Goal: Information Seeking & Learning: Learn about a topic

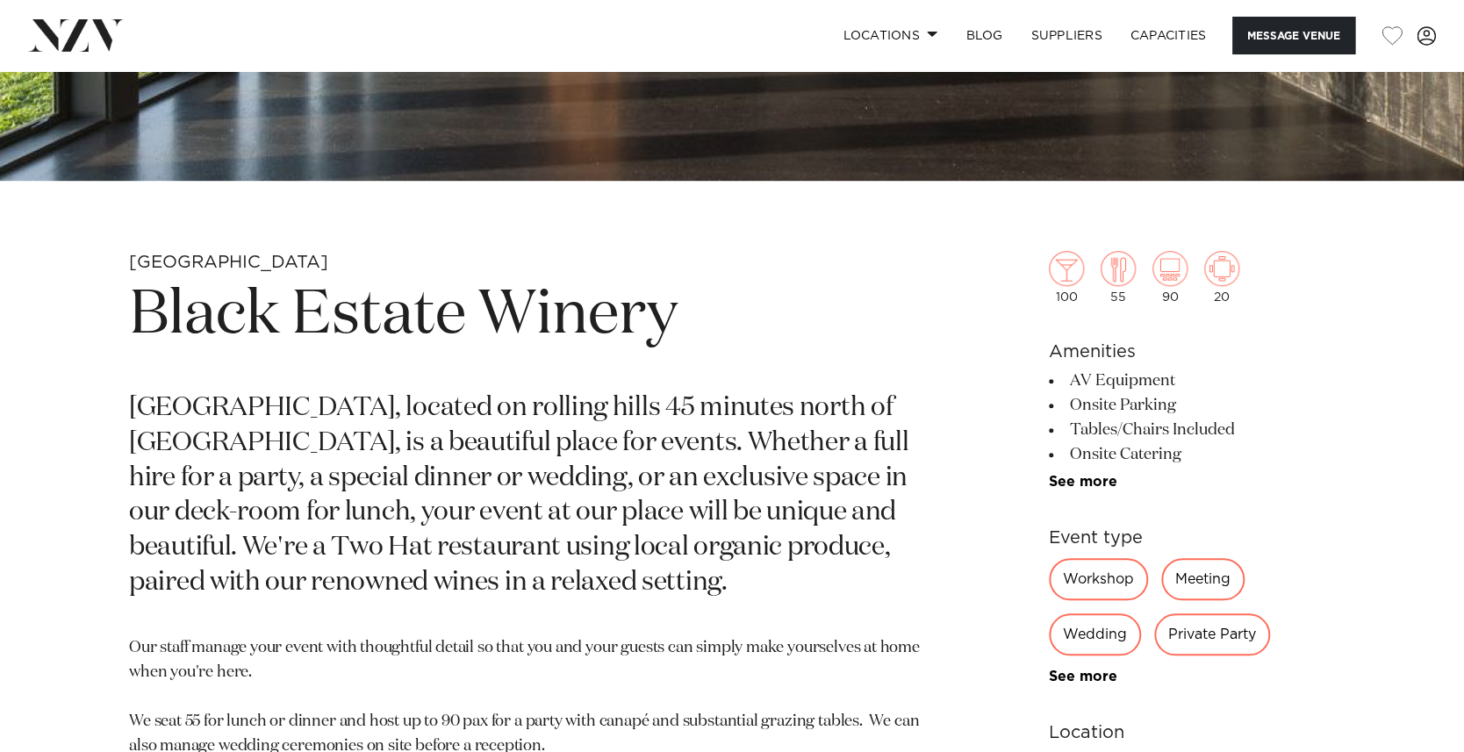
scroll to position [572, 0]
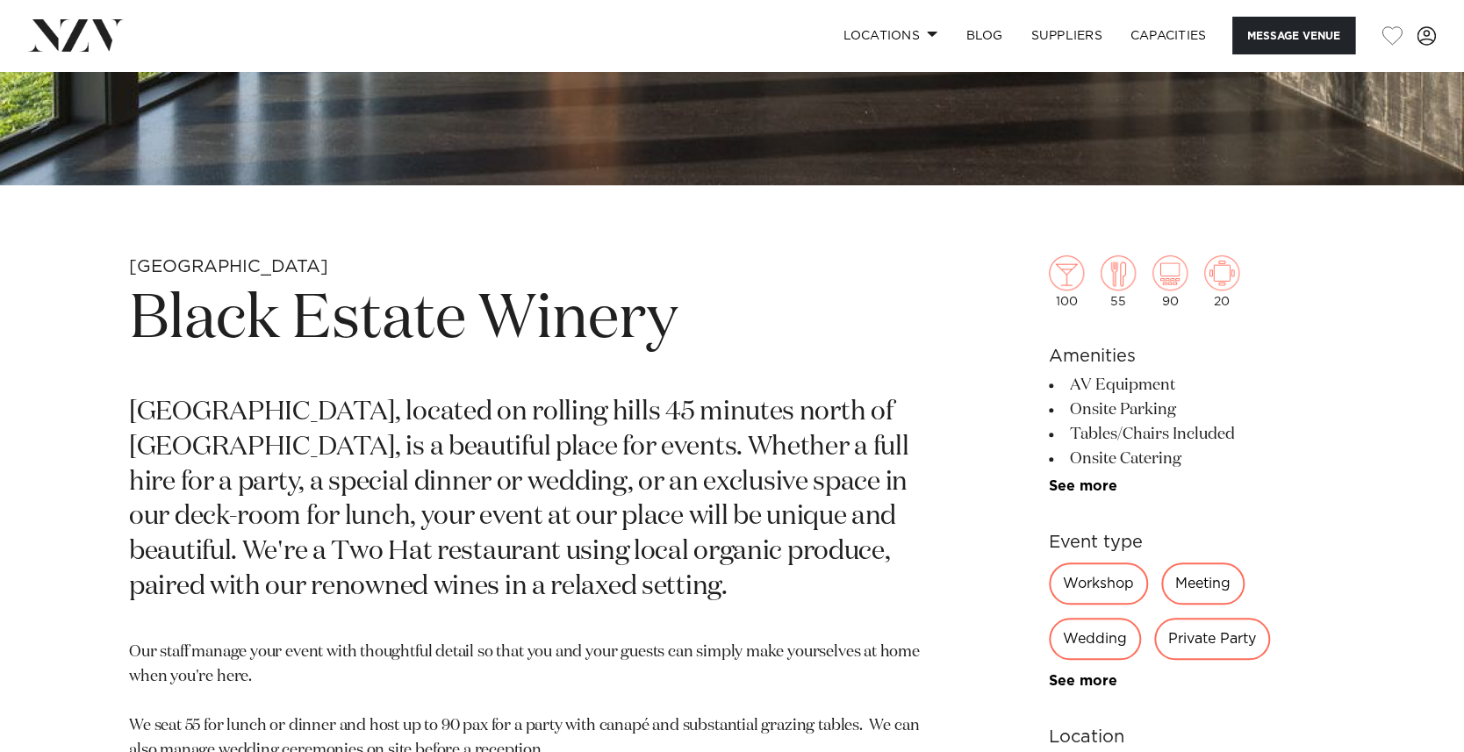
click at [1108, 636] on div "Wedding" at bounding box center [1095, 639] width 92 height 42
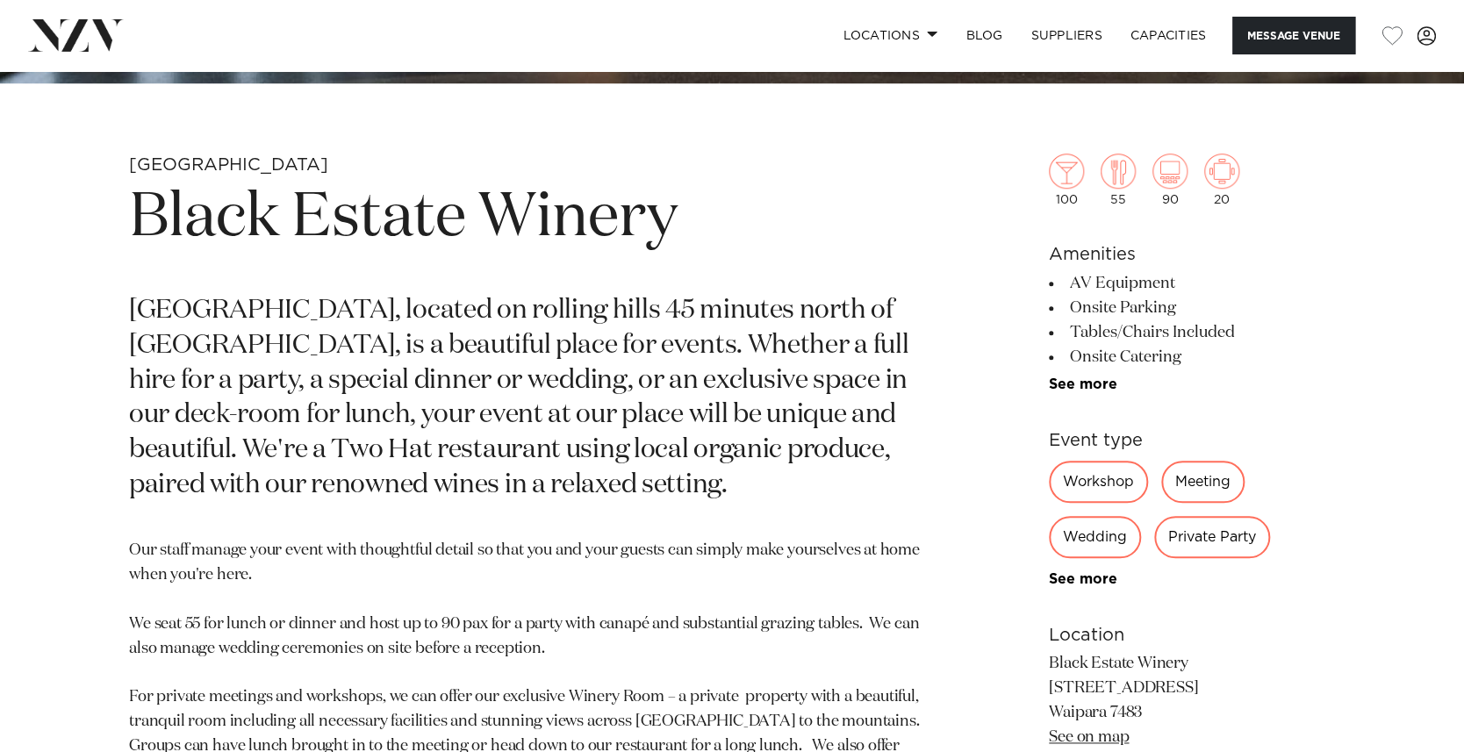
scroll to position [685, 0]
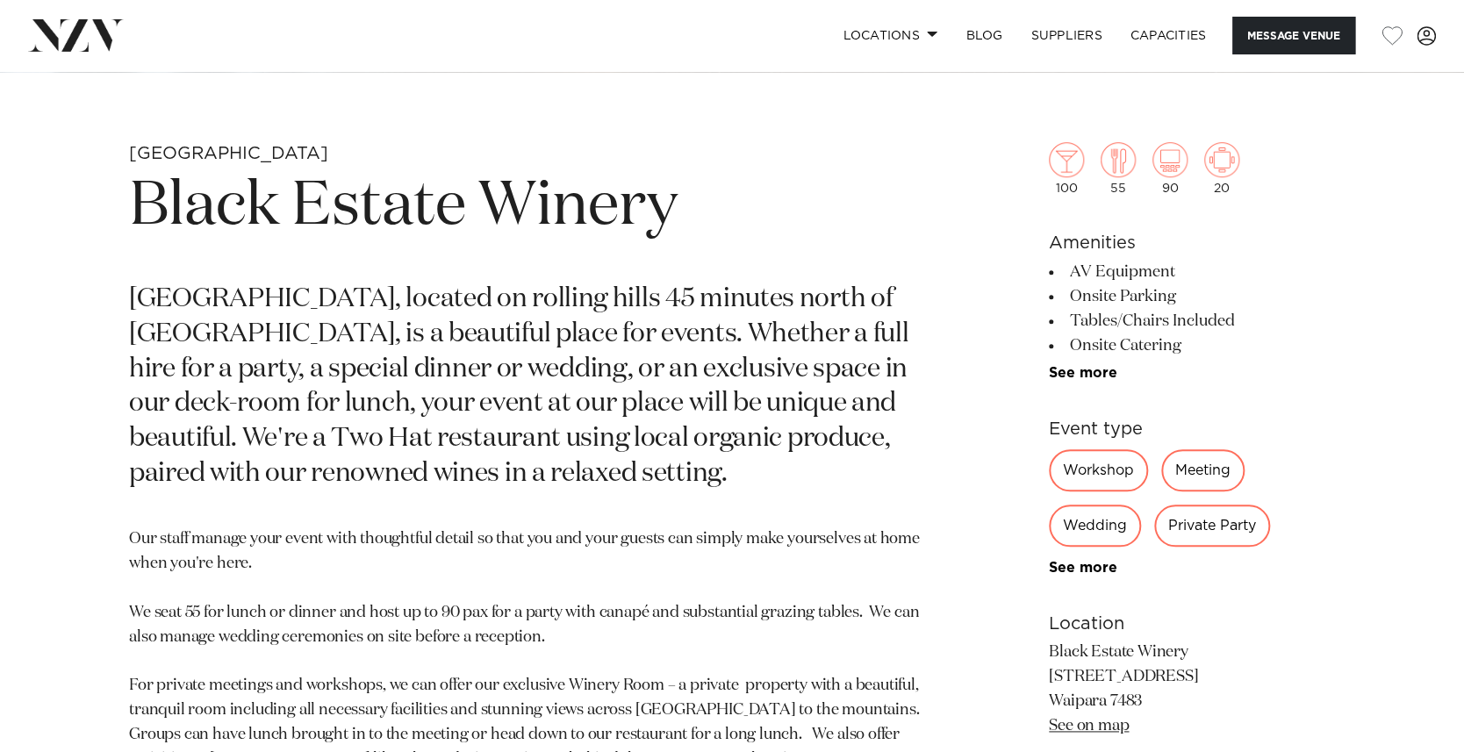
click at [1093, 529] on div "Wedding" at bounding box center [1095, 526] width 92 height 42
click at [1089, 565] on link "See more" at bounding box center [1117, 568] width 137 height 14
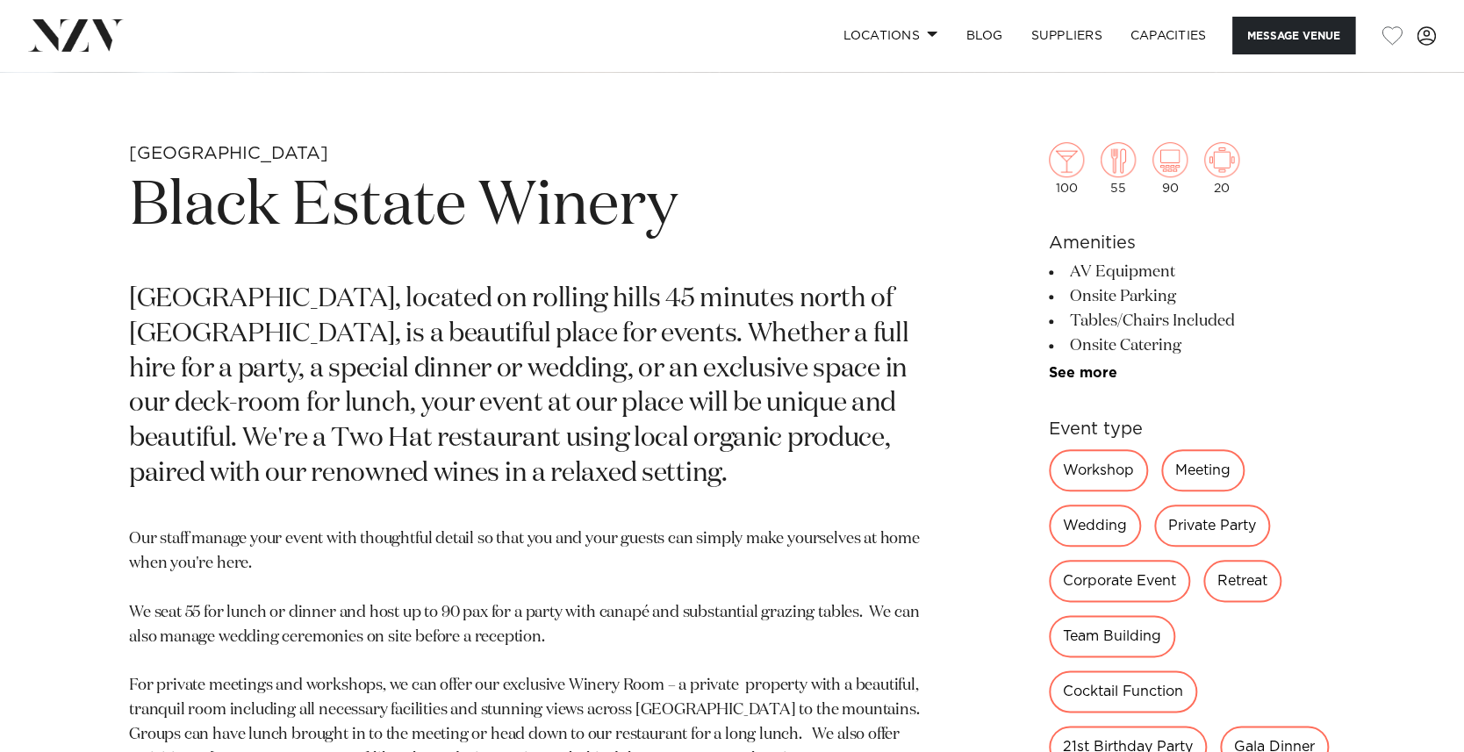
click at [1091, 527] on div "Wedding" at bounding box center [1095, 526] width 92 height 42
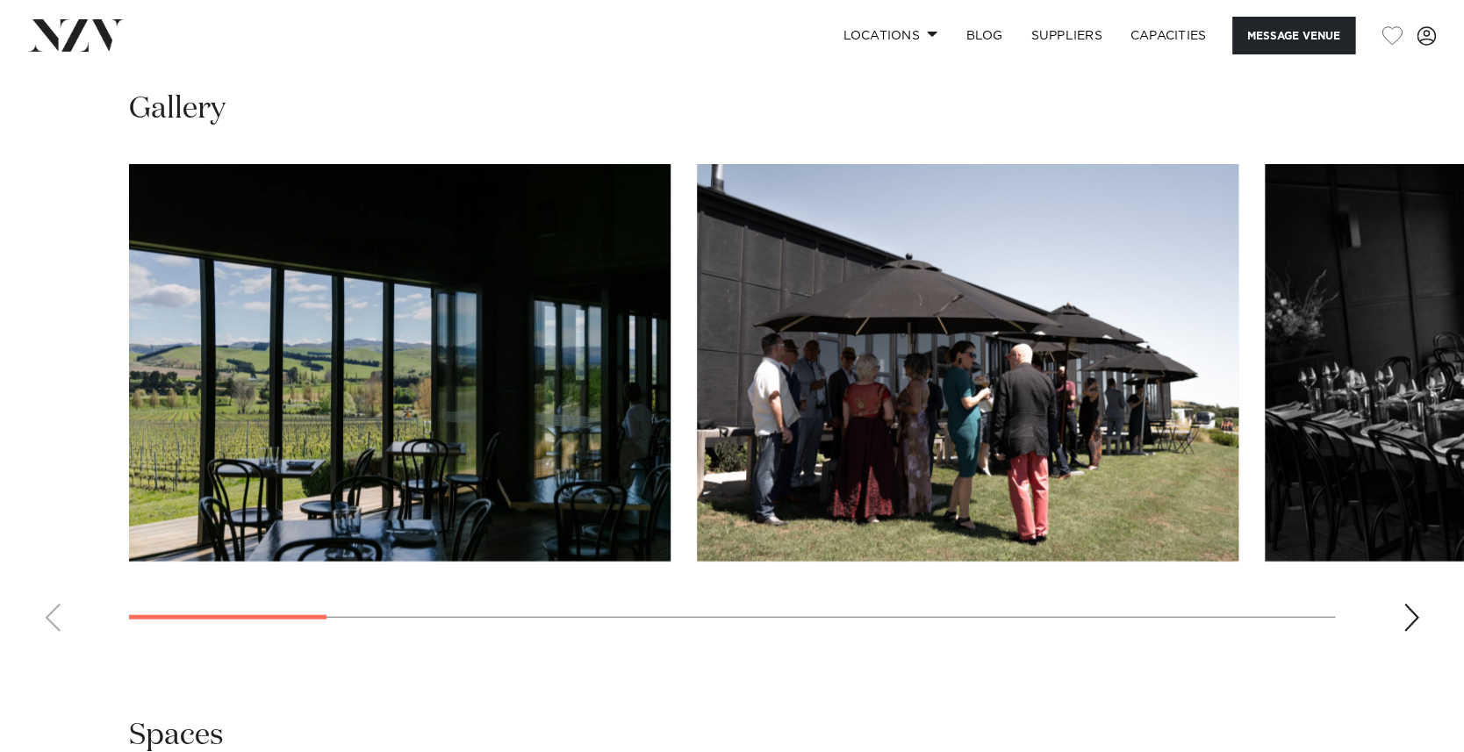
scroll to position [1925, 0]
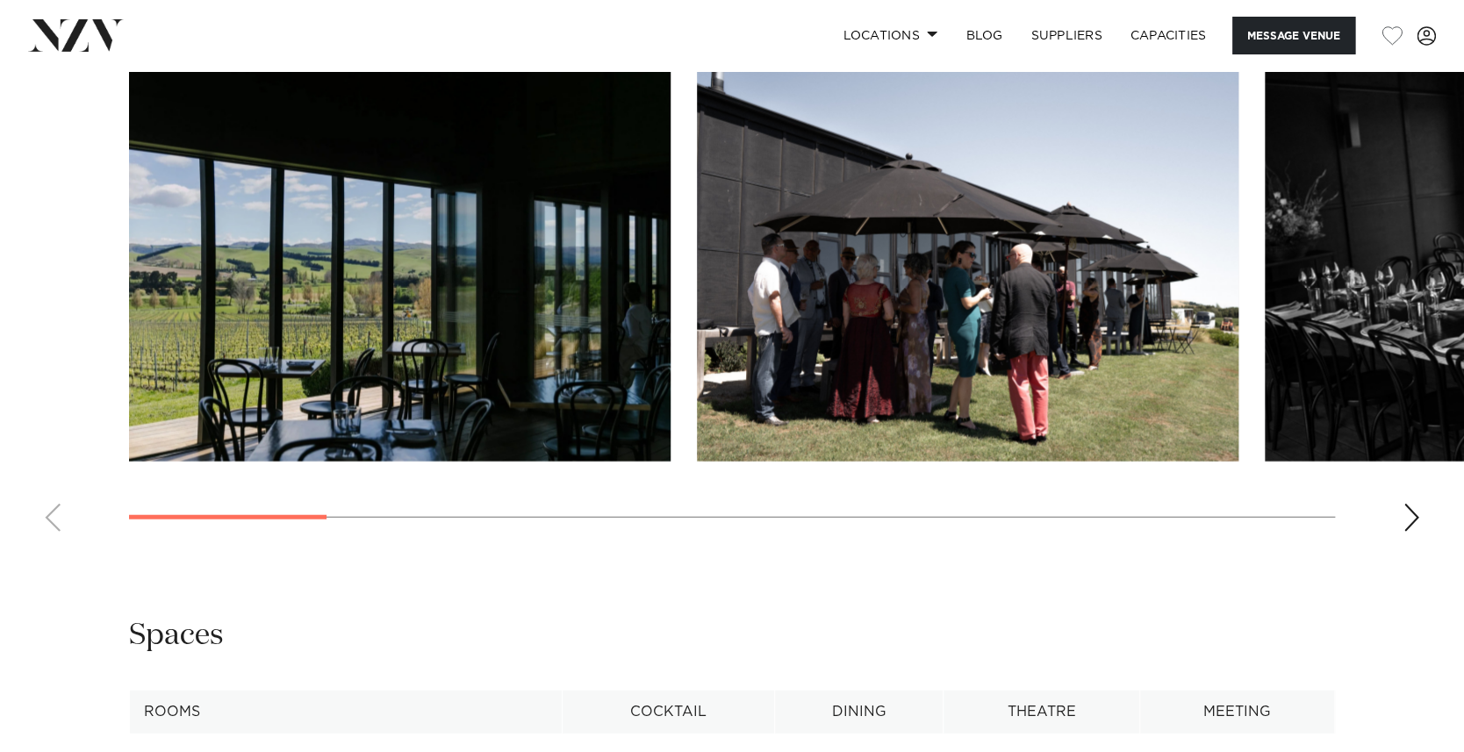
click at [1408, 510] on div "Next slide" at bounding box center [1411, 518] width 18 height 28
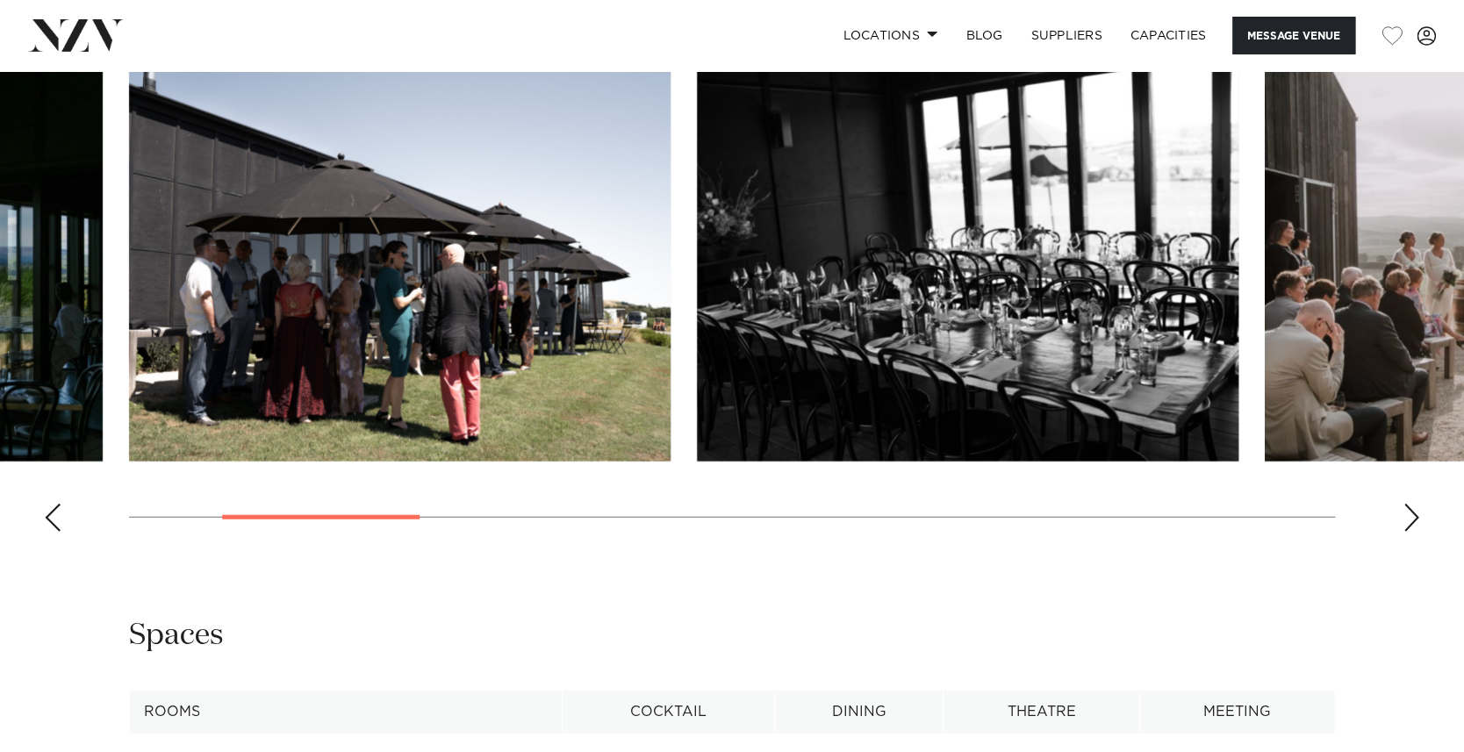
click at [1408, 510] on div "Next slide" at bounding box center [1411, 518] width 18 height 28
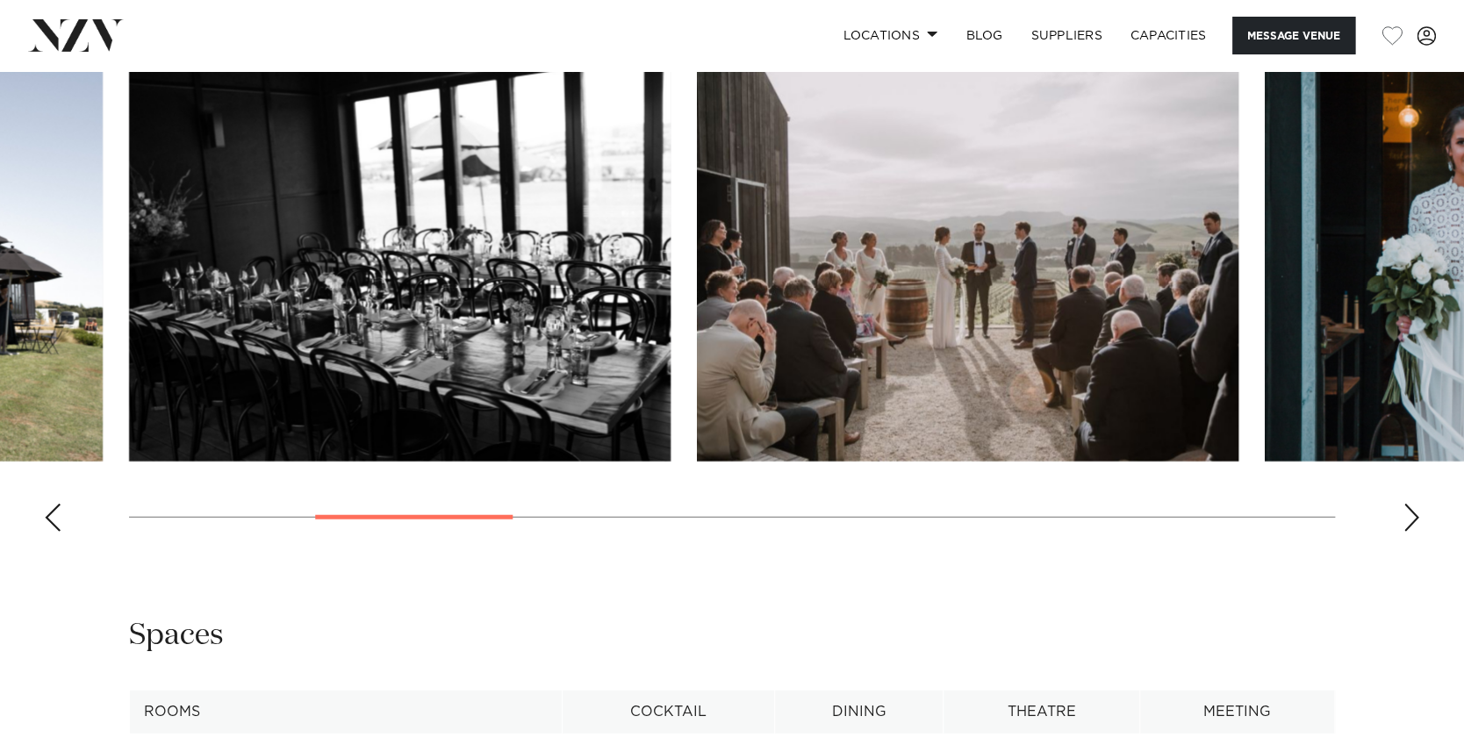
click at [1408, 510] on div "Next slide" at bounding box center [1411, 518] width 18 height 28
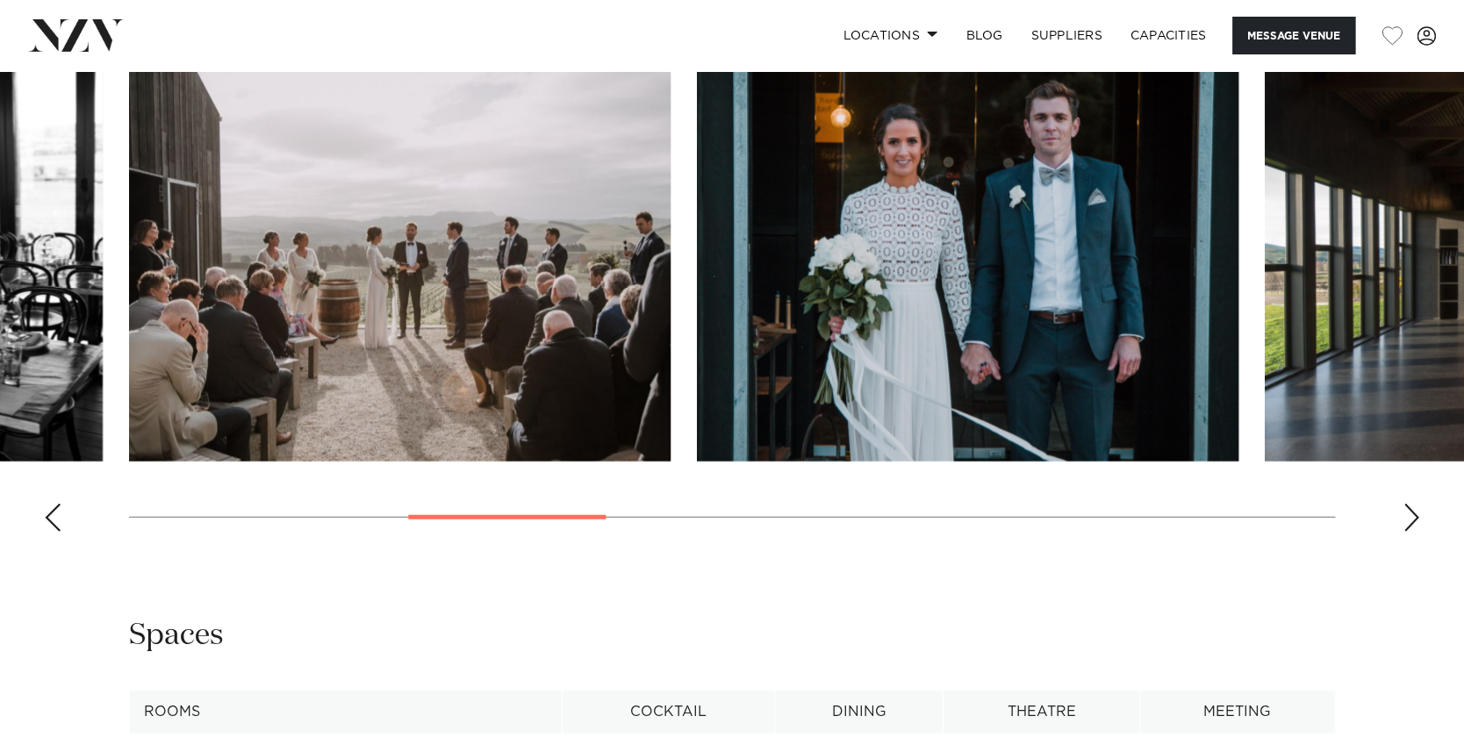
click at [1408, 510] on div "Next slide" at bounding box center [1411, 518] width 18 height 28
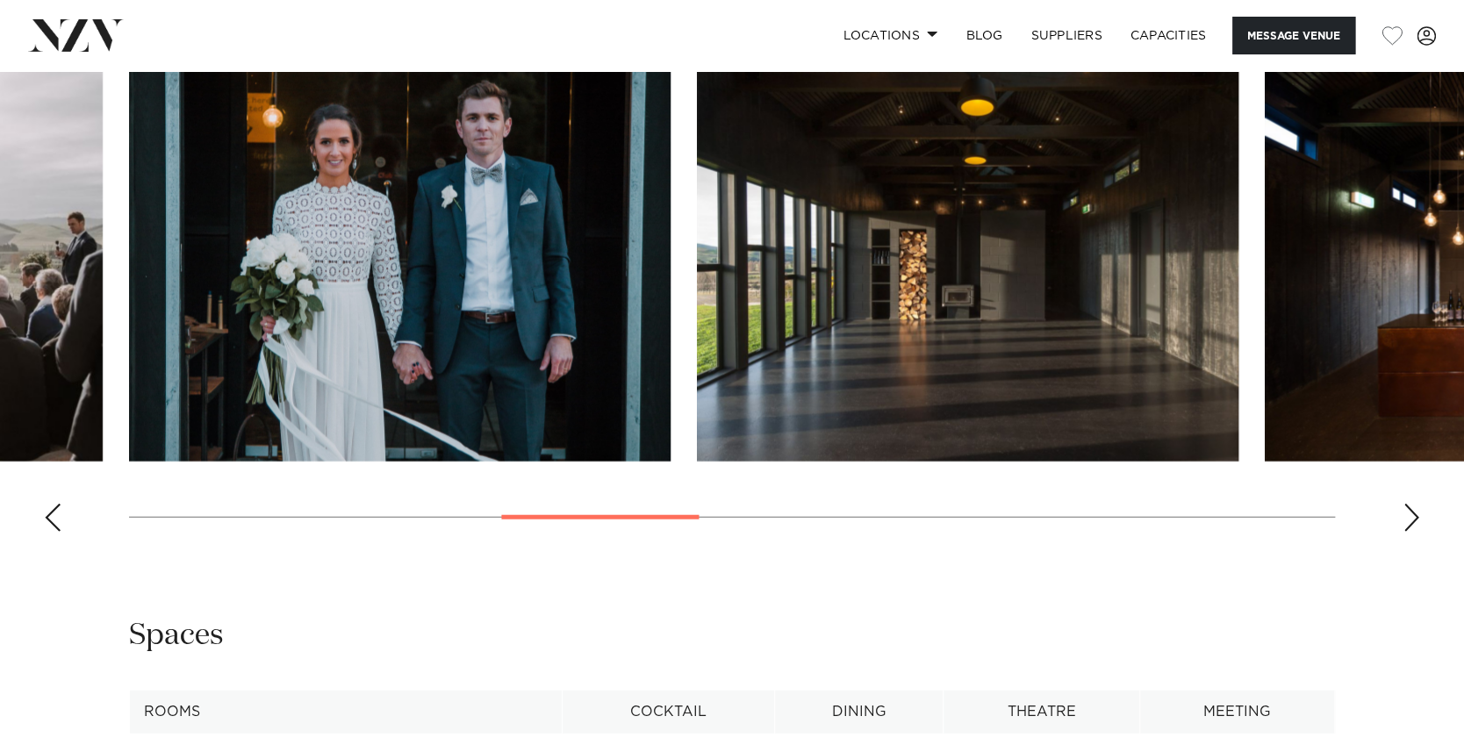
click at [1408, 510] on div "Next slide" at bounding box center [1411, 518] width 18 height 28
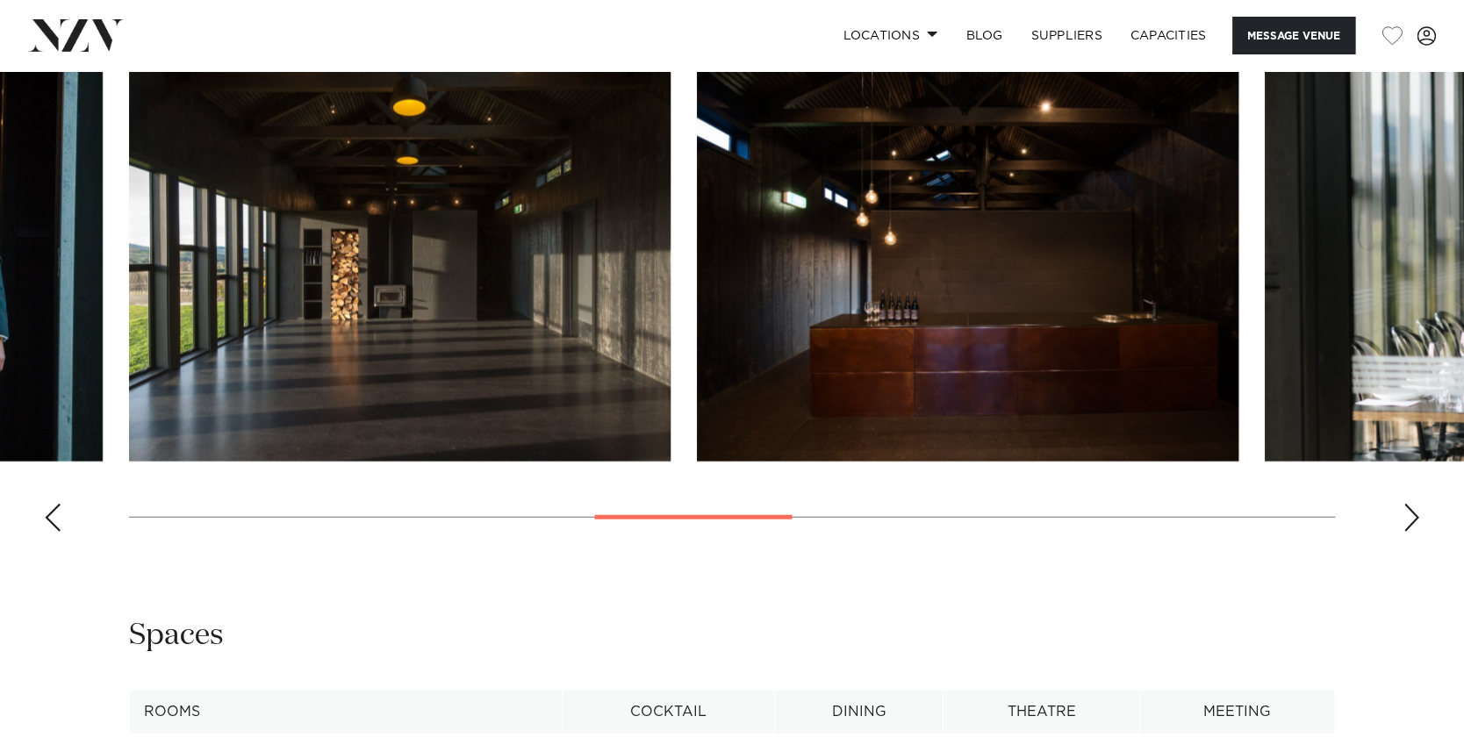
click at [1408, 510] on div "Next slide" at bounding box center [1411, 518] width 18 height 28
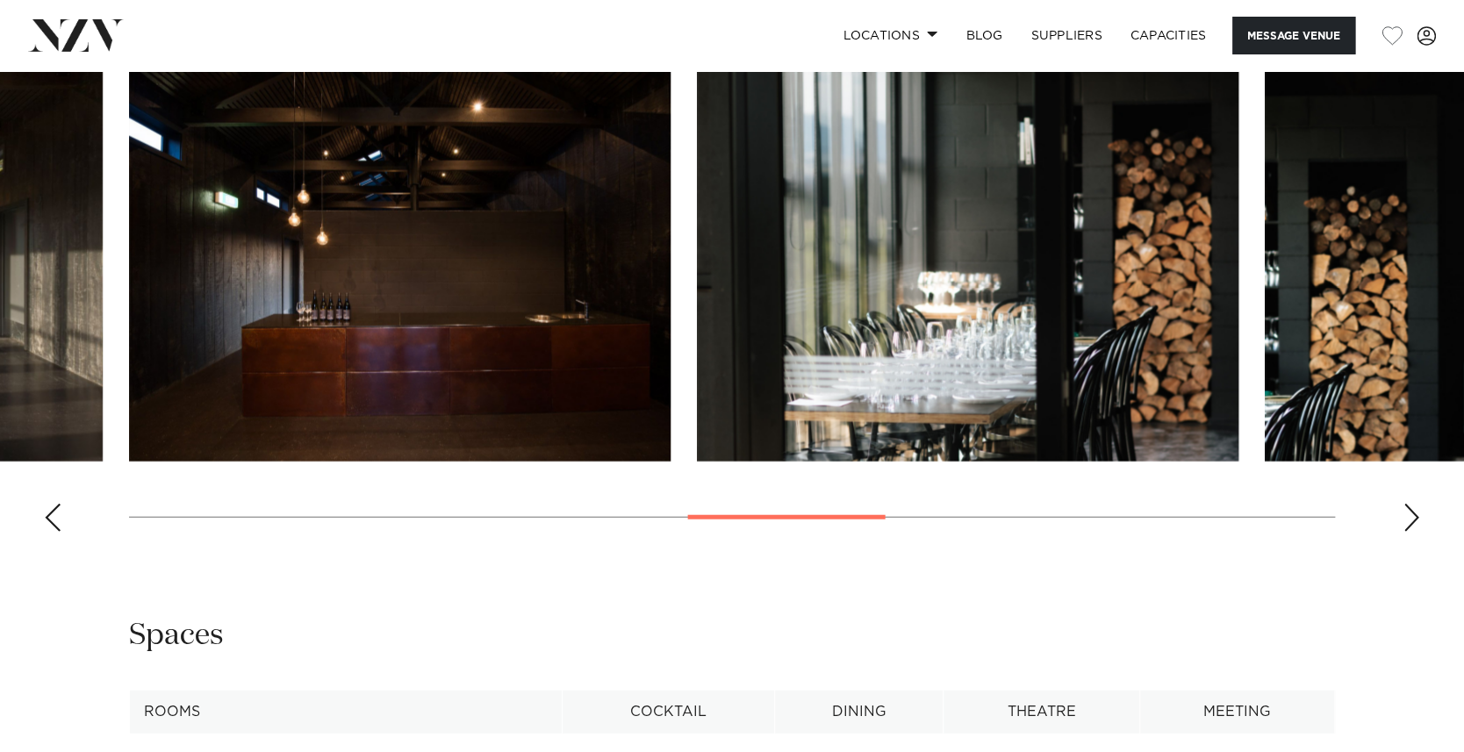
click at [1408, 510] on div "Next slide" at bounding box center [1411, 518] width 18 height 28
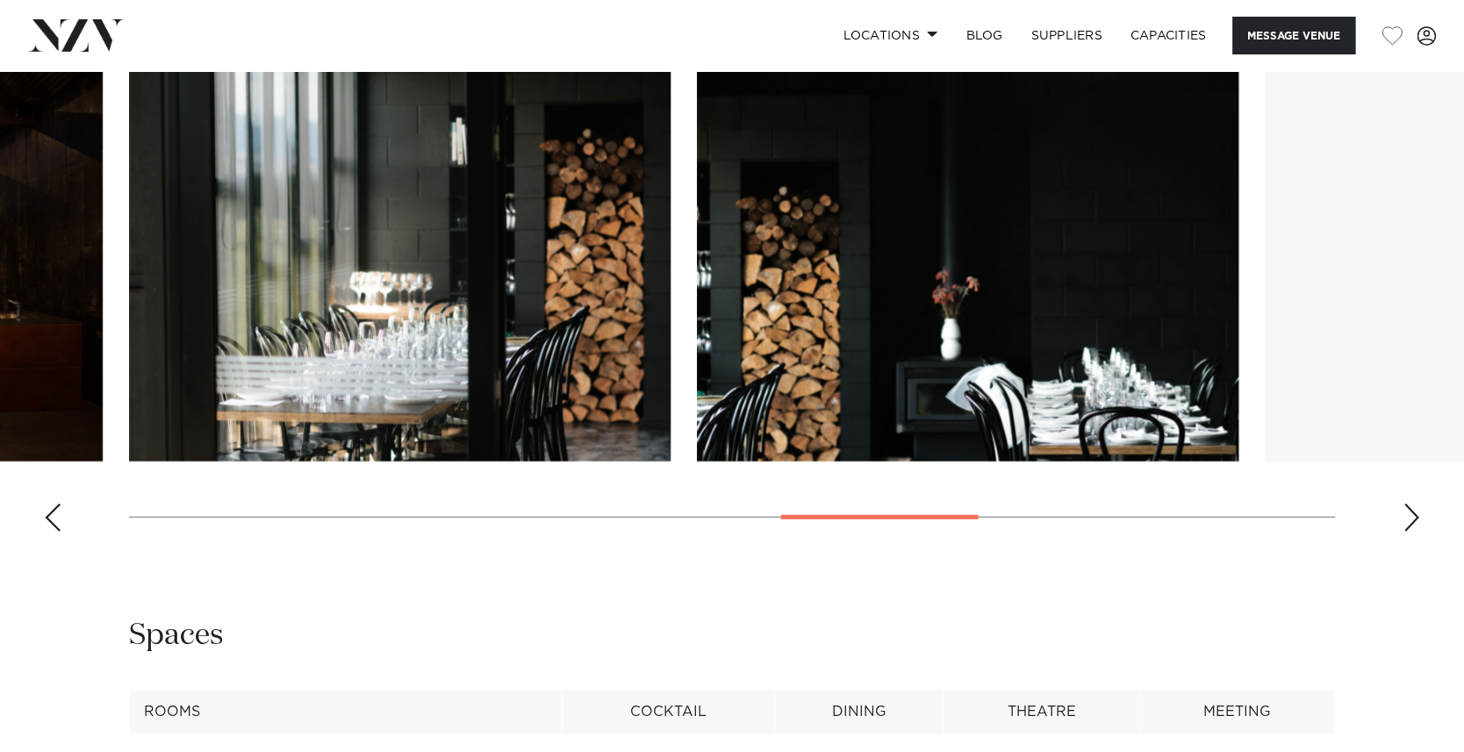
click at [1408, 510] on div "Next slide" at bounding box center [1411, 518] width 18 height 28
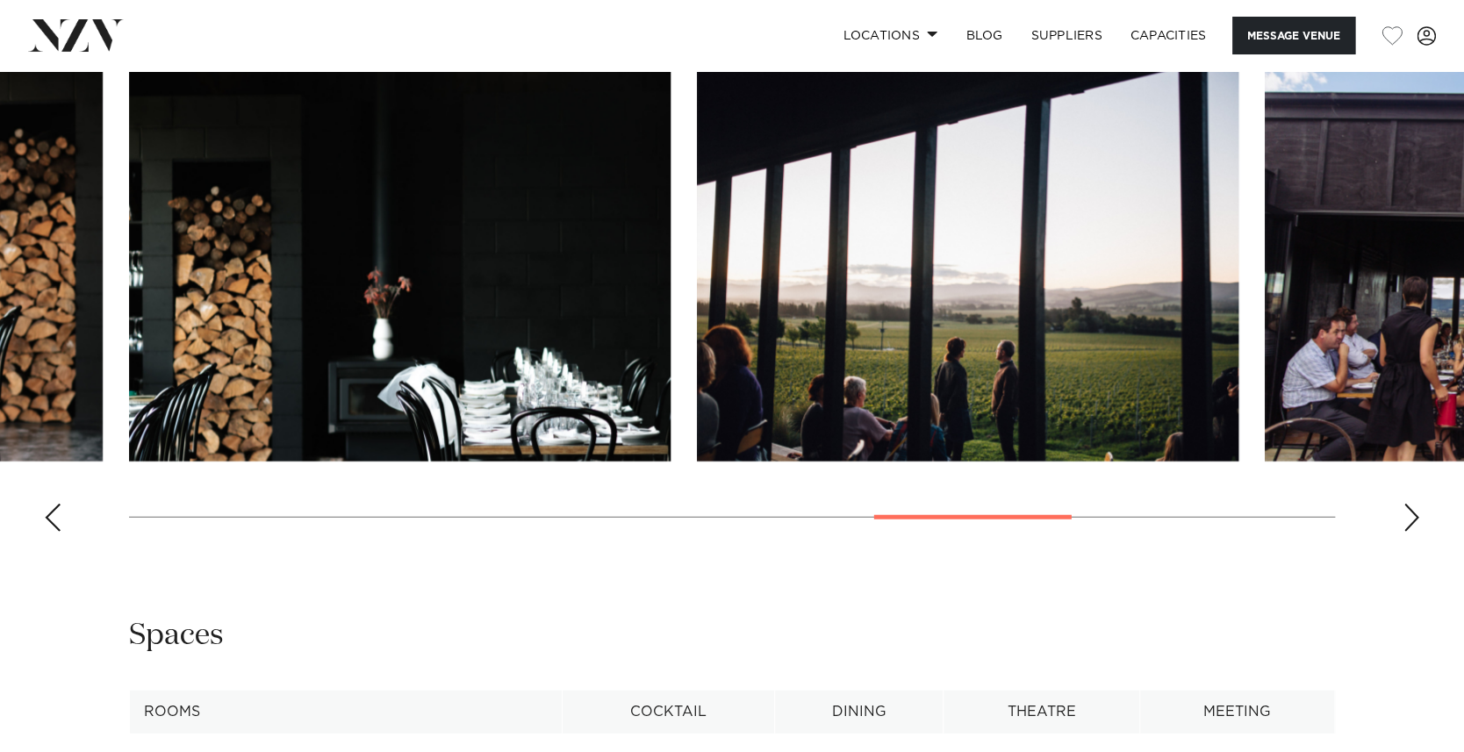
click at [1408, 510] on div "Next slide" at bounding box center [1411, 518] width 18 height 28
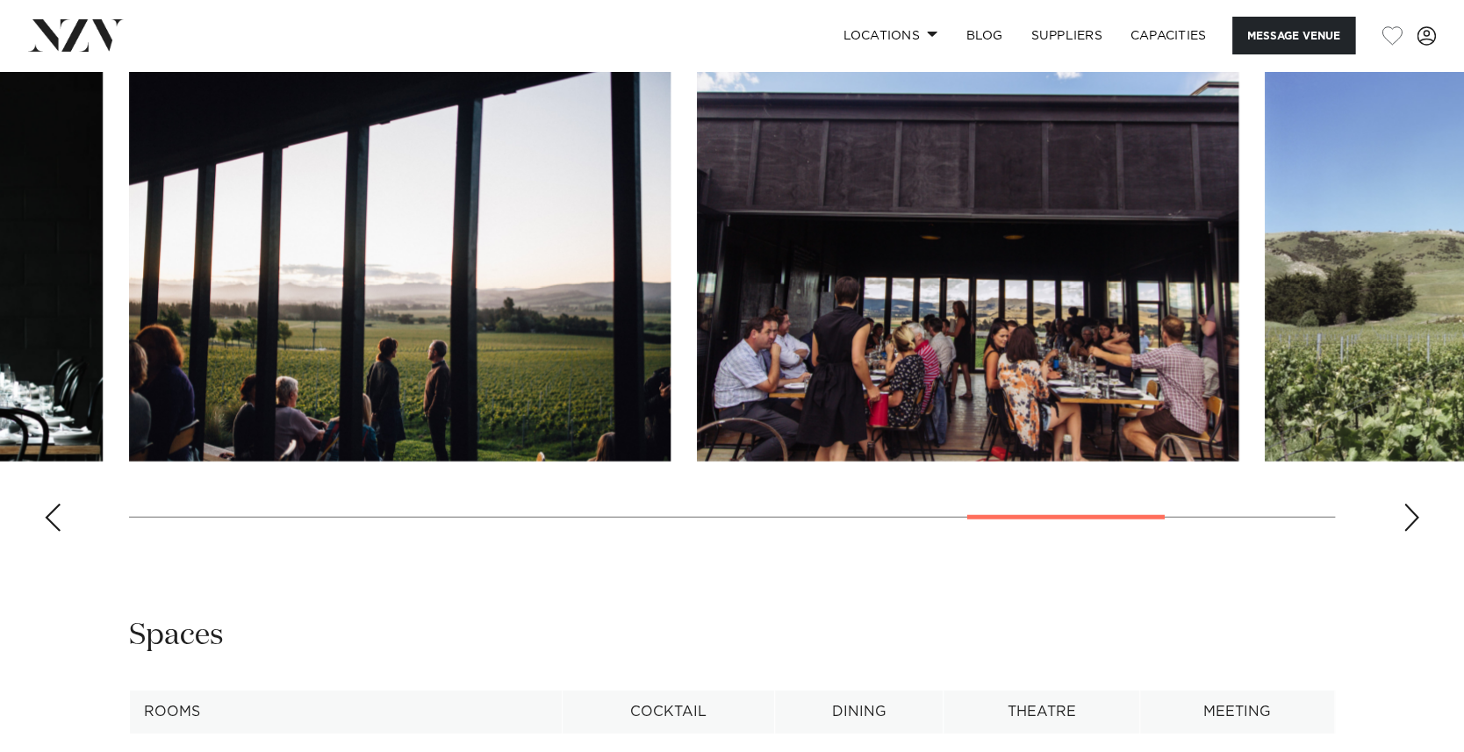
click at [1408, 510] on div "Next slide" at bounding box center [1411, 518] width 18 height 28
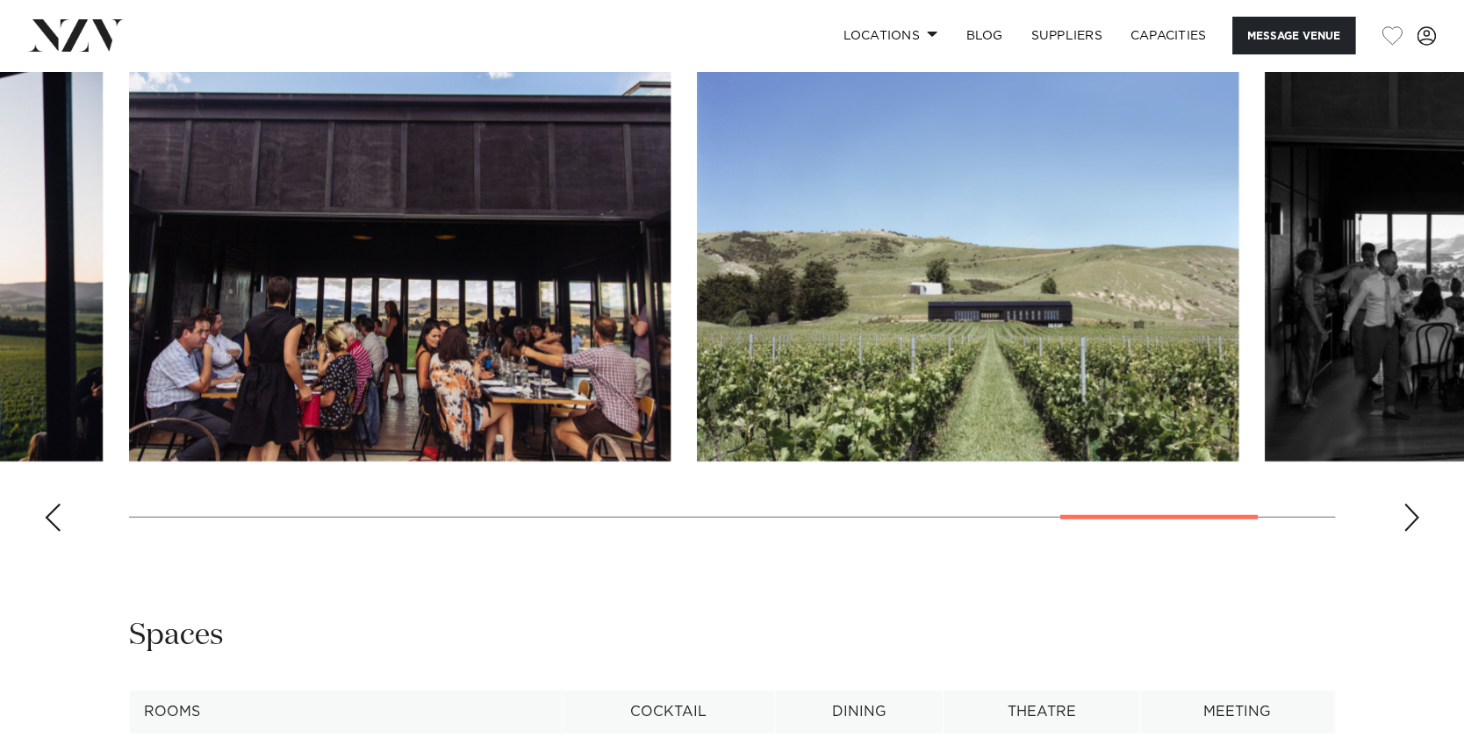
click at [1408, 510] on div "Next slide" at bounding box center [1411, 518] width 18 height 28
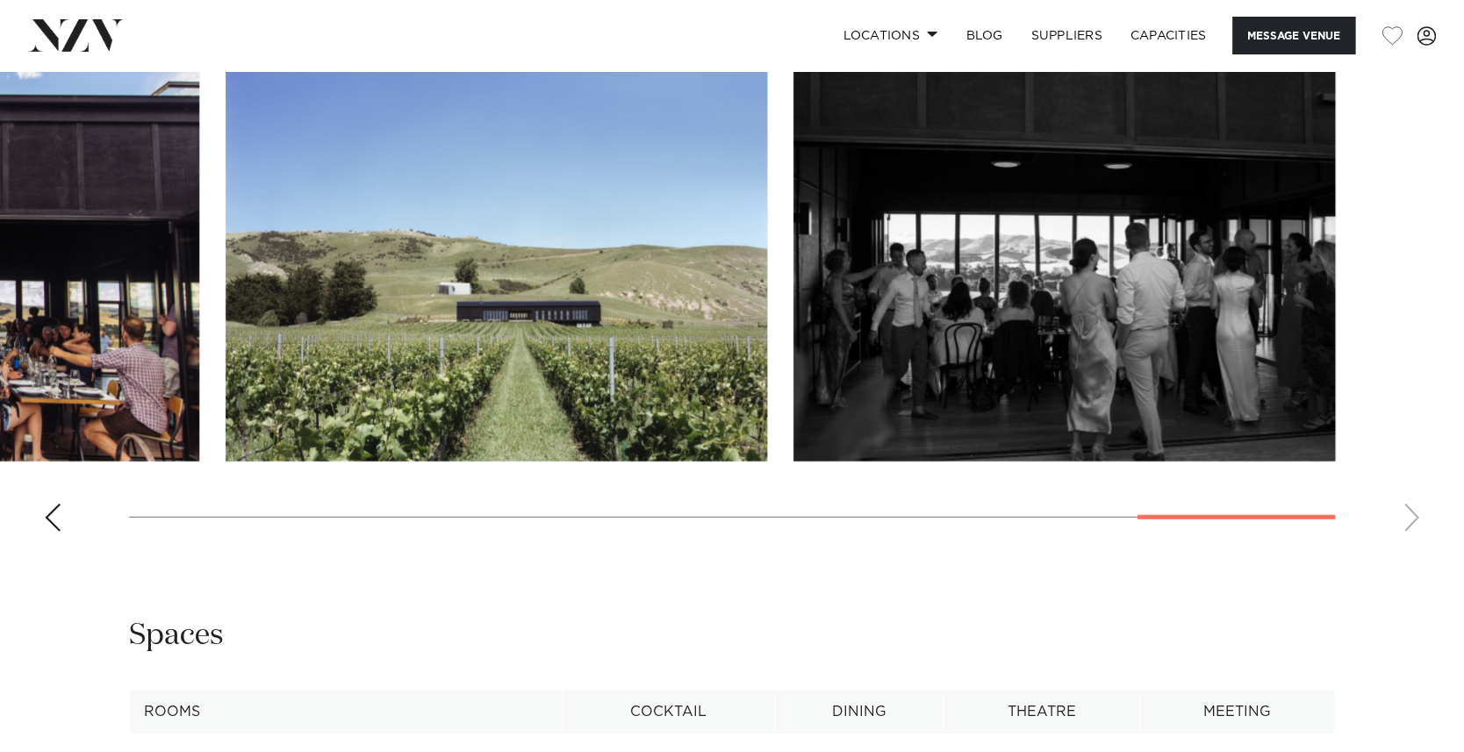
click at [1408, 510] on swiper-container at bounding box center [732, 305] width 1464 height 482
click at [80, 30] on img at bounding box center [76, 35] width 96 height 32
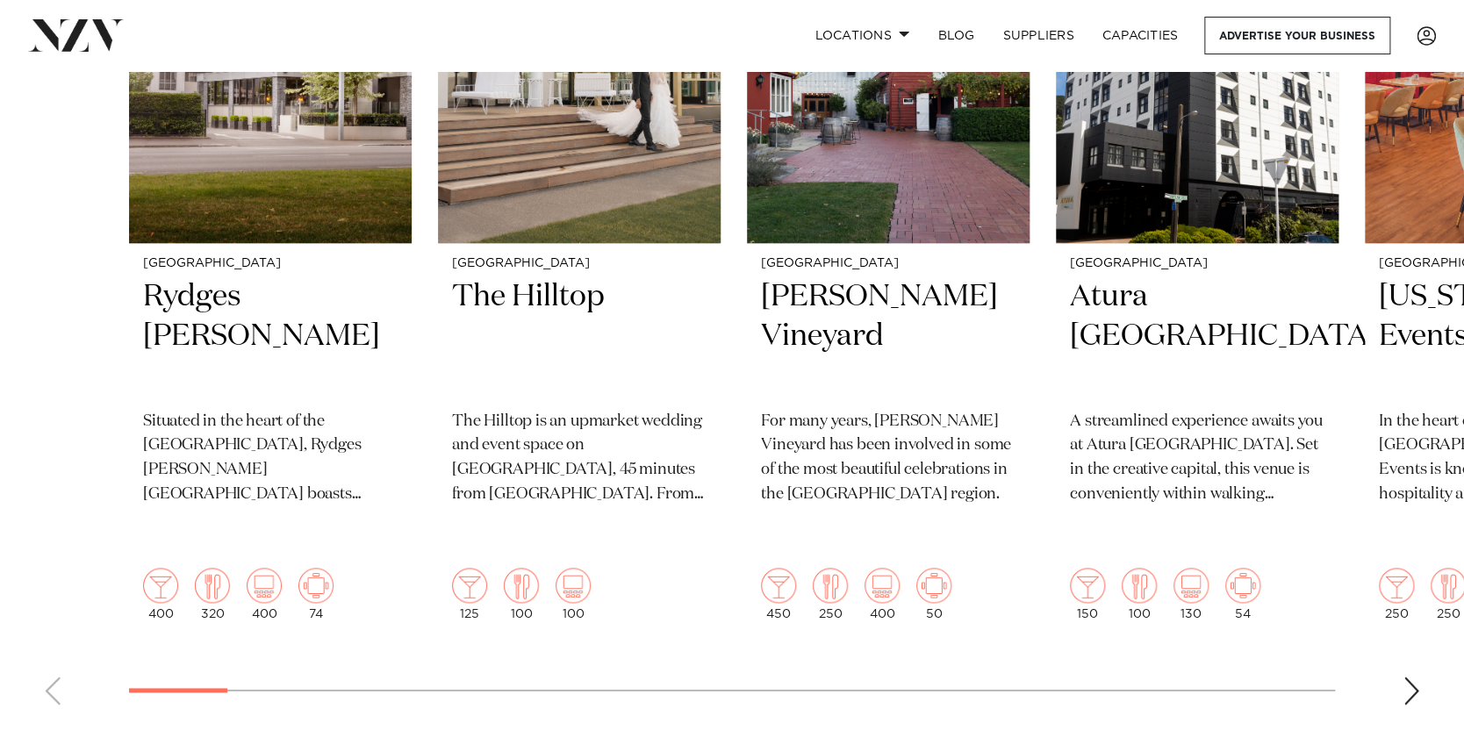
scroll to position [790, 0]
click at [1416, 676] on div "Next slide" at bounding box center [1411, 690] width 18 height 28
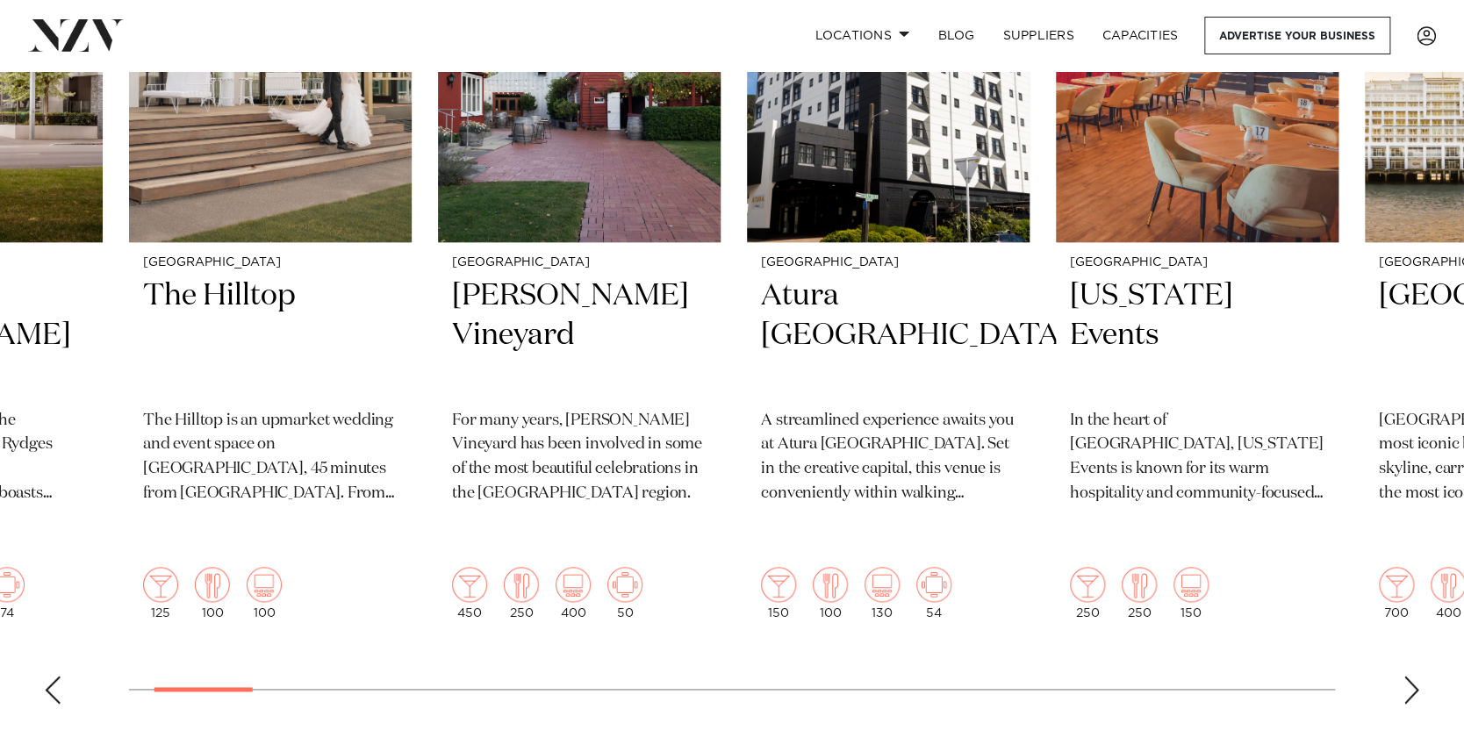
click at [1412, 676] on div "Next slide" at bounding box center [1411, 690] width 18 height 28
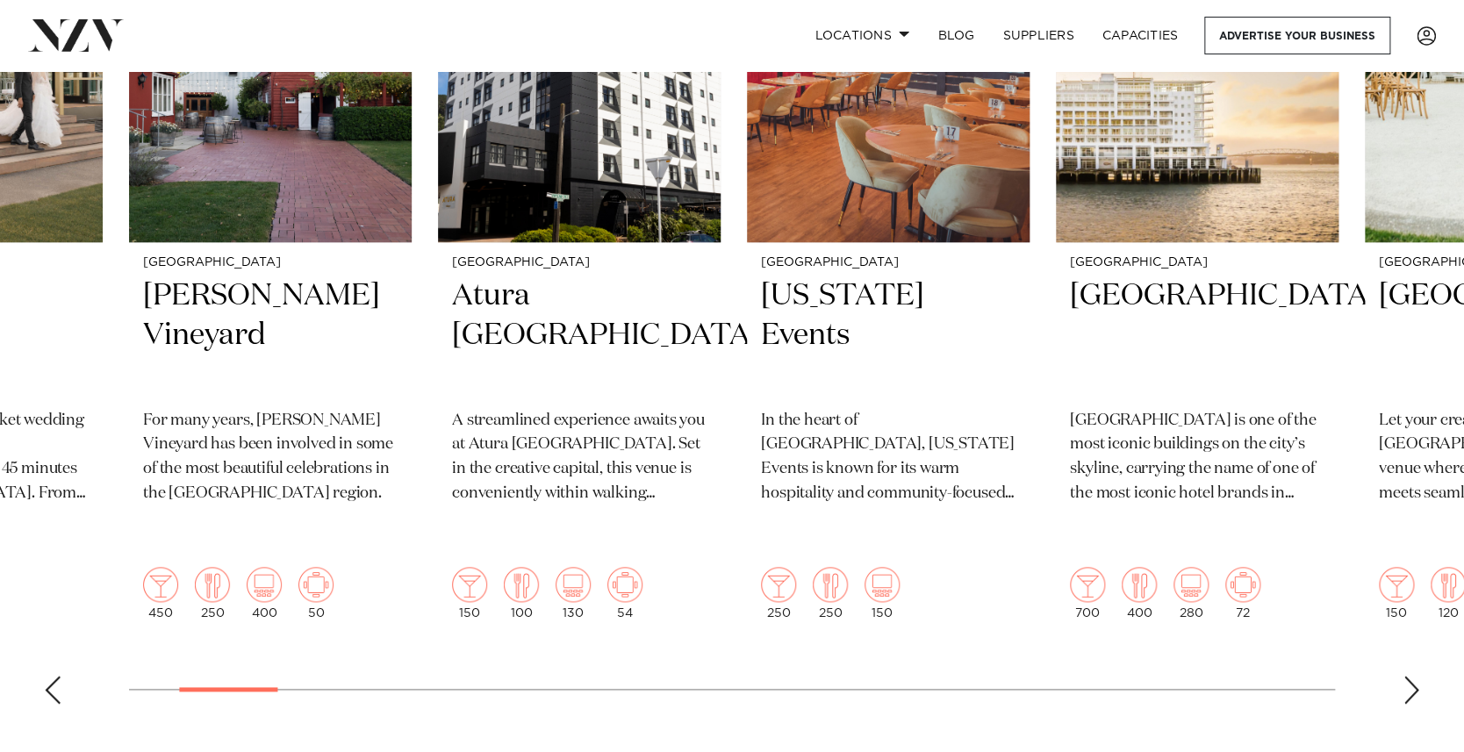
click at [1412, 676] on div "Next slide" at bounding box center [1411, 690] width 18 height 28
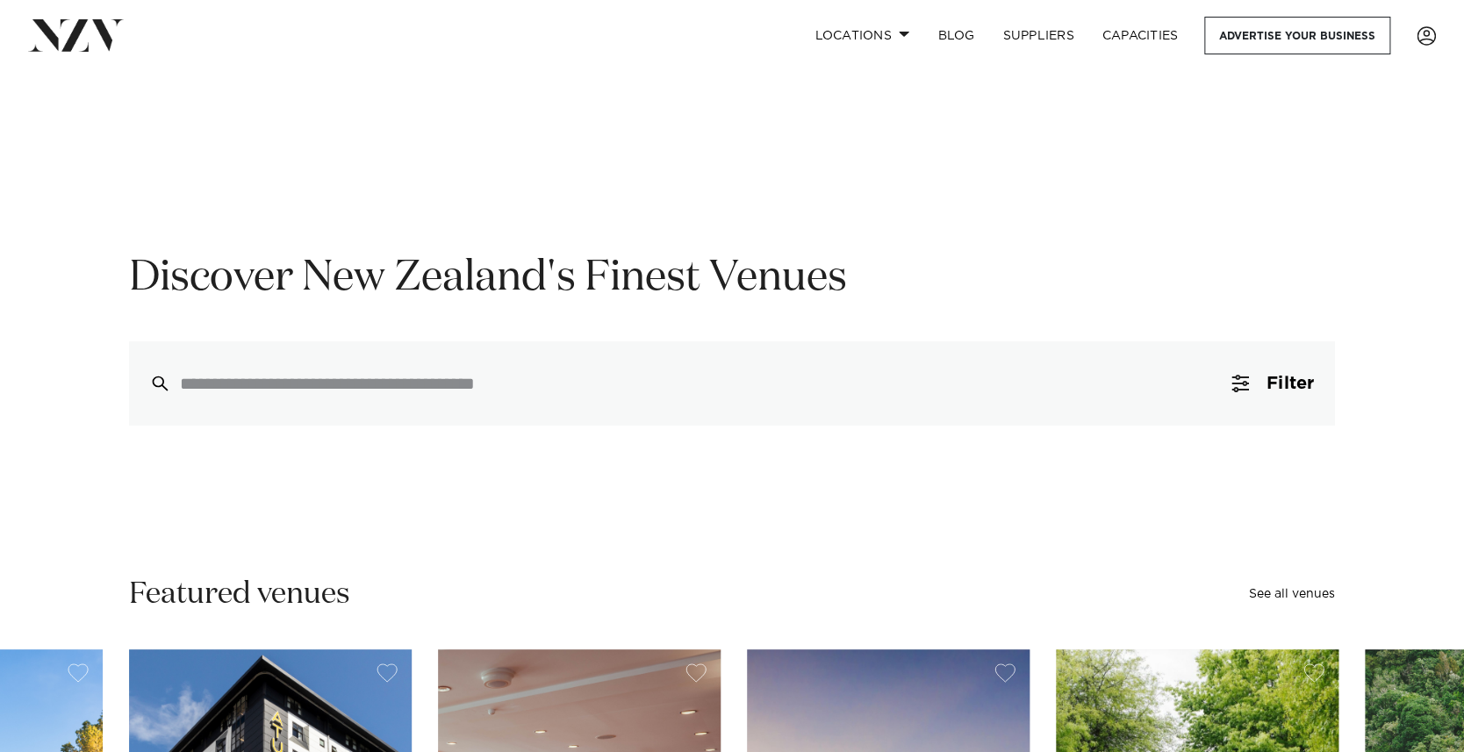
scroll to position [0, 0]
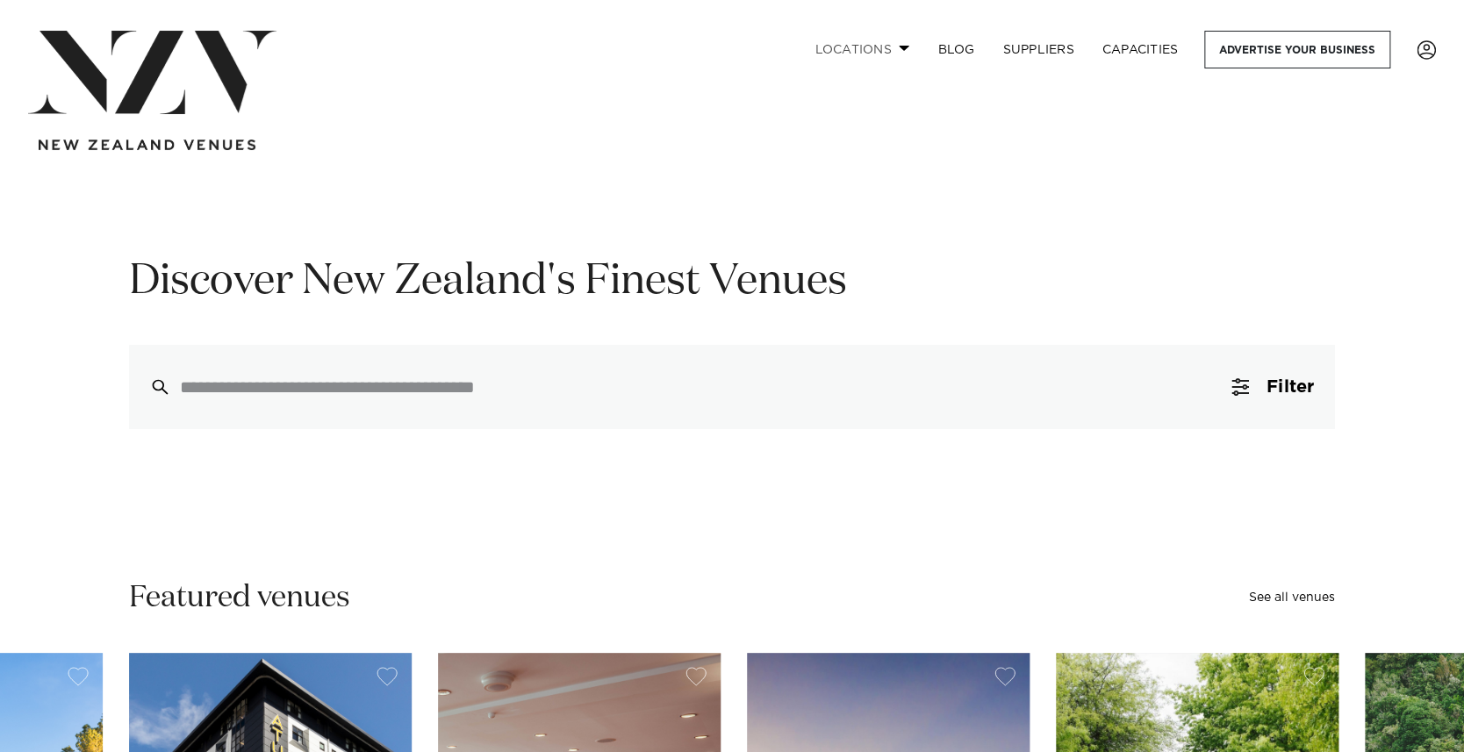
click at [899, 49] on span at bounding box center [904, 48] width 11 height 6
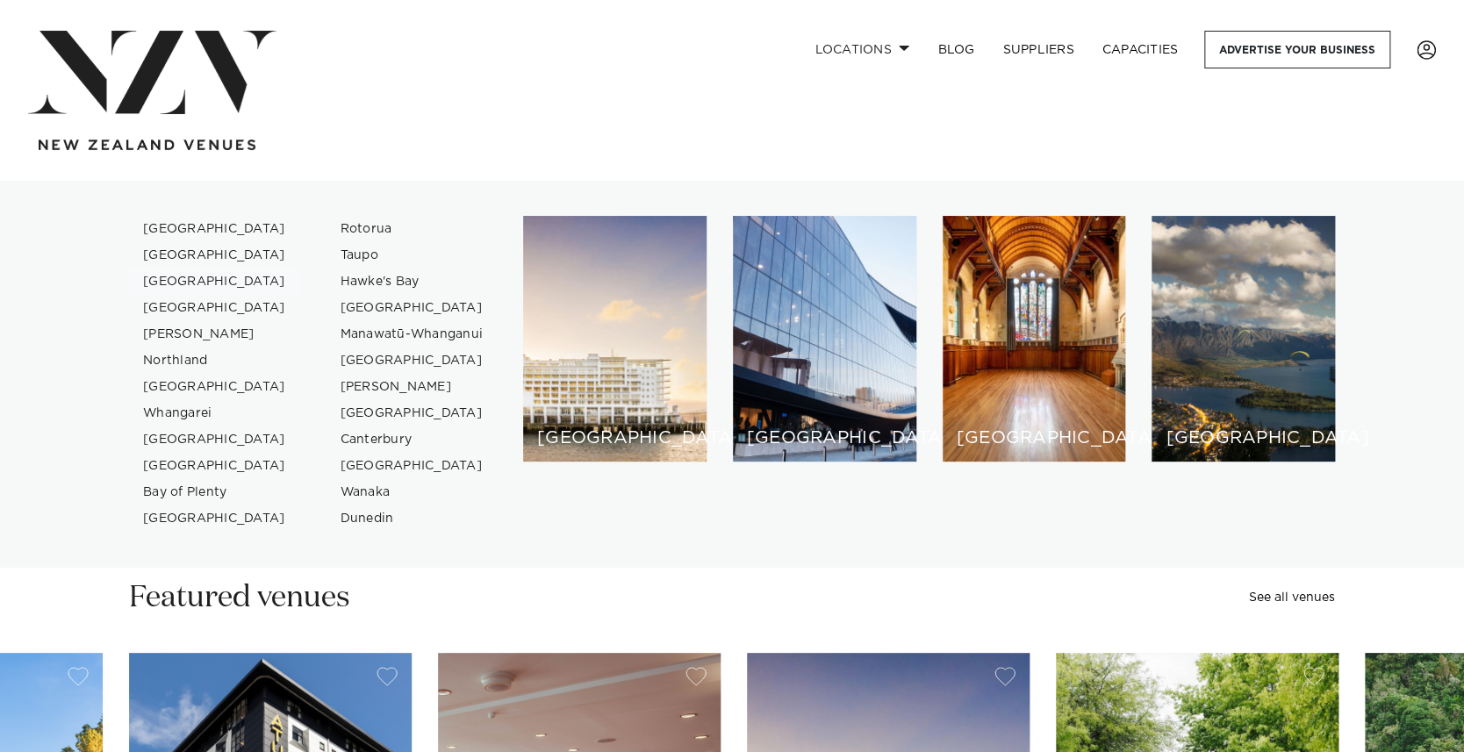
click at [204, 280] on link "[GEOGRAPHIC_DATA]" at bounding box center [214, 282] width 171 height 26
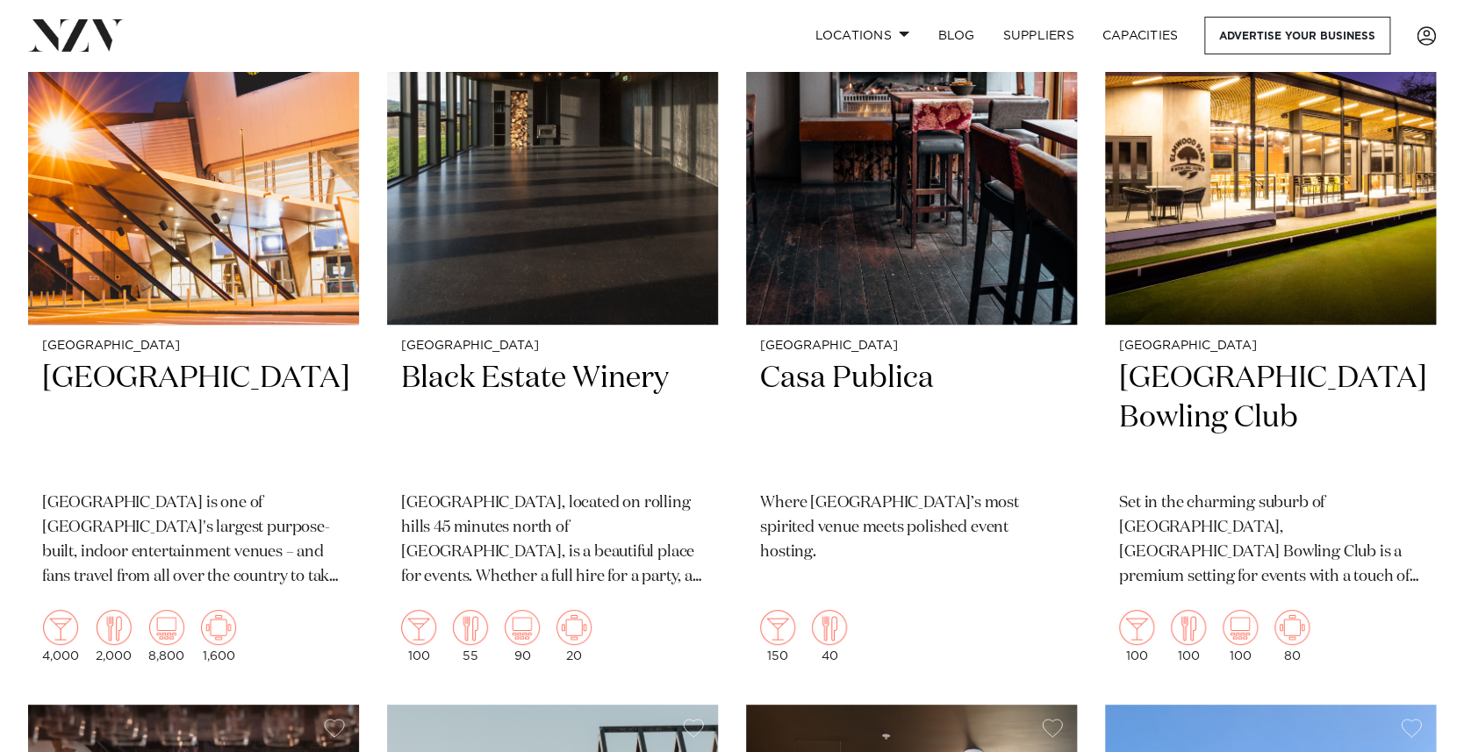
scroll to position [3382, 0]
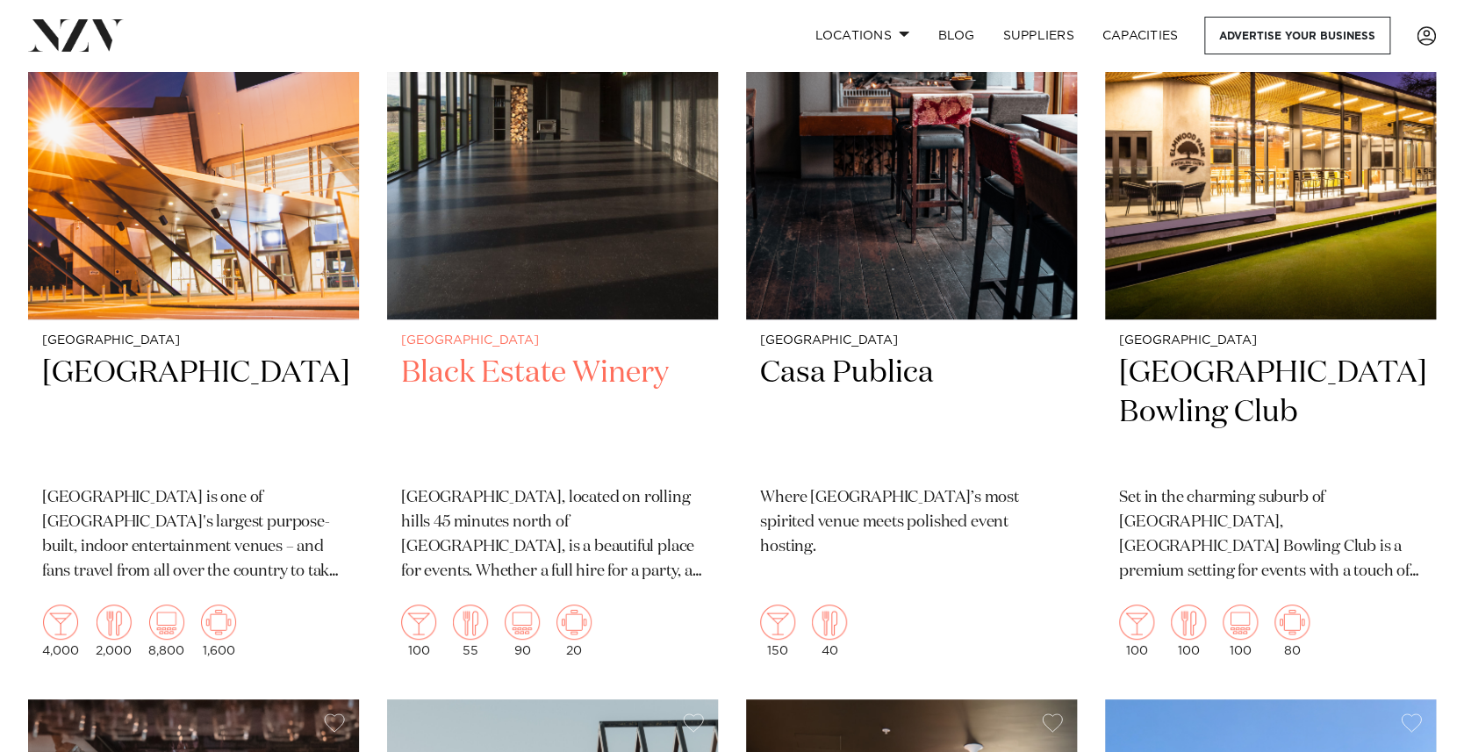
click at [506, 374] on h2 "Black Estate Winery" at bounding box center [552, 413] width 303 height 118
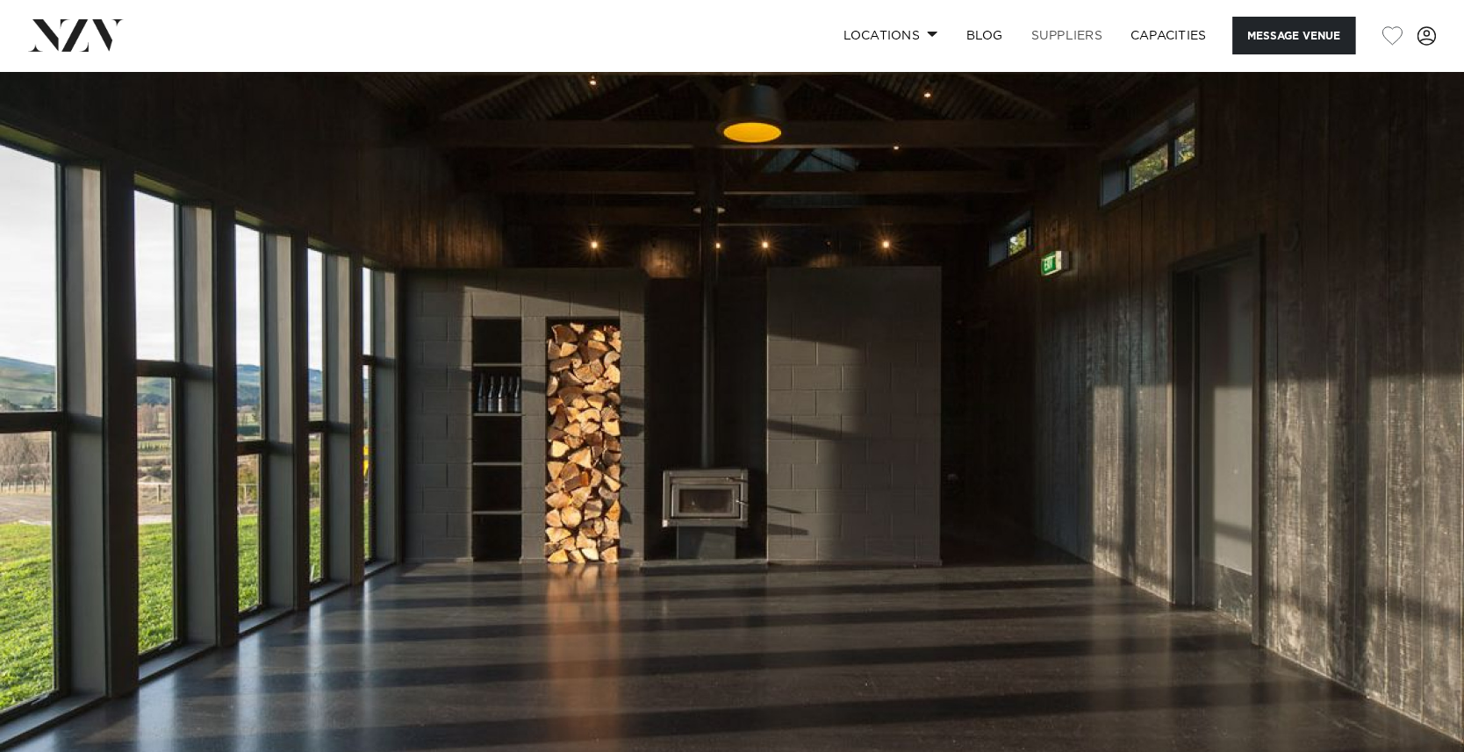
click at [1057, 32] on link "SUPPLIERS" at bounding box center [1065, 36] width 99 height 38
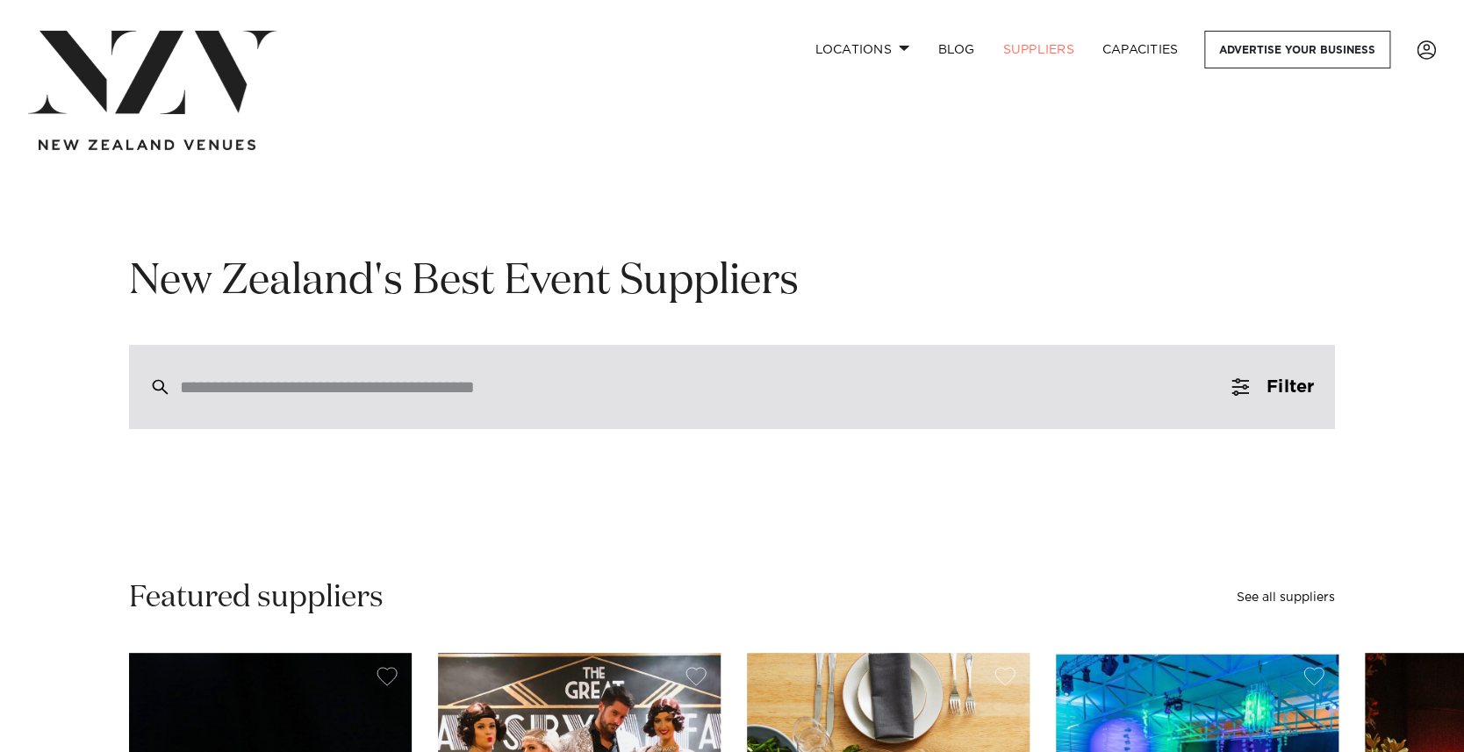
click at [279, 382] on input "search" at bounding box center [694, 386] width 1029 height 19
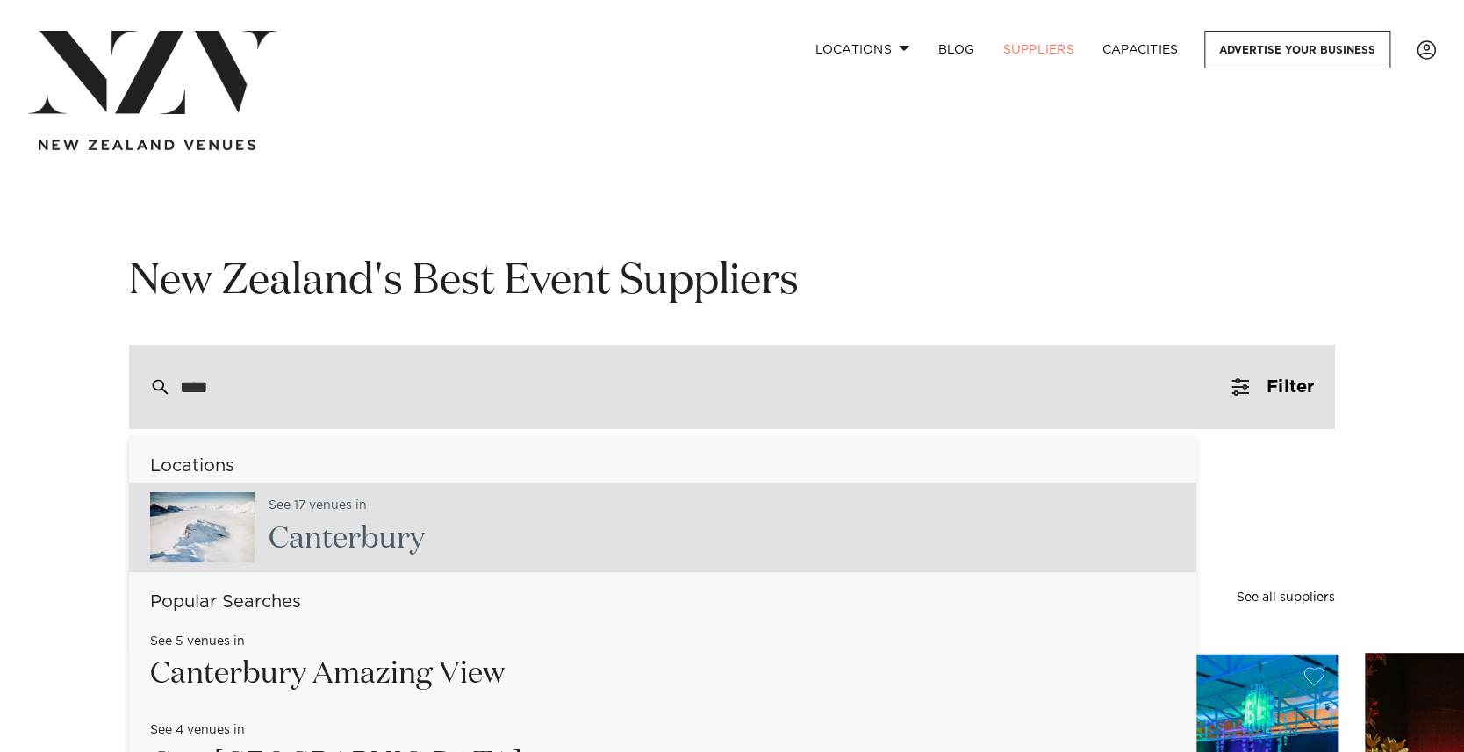
drag, startPoint x: 242, startPoint y: 392, endPoint x: 190, endPoint y: 388, distance: 52.8
click at [190, 388] on input "****" at bounding box center [694, 386] width 1029 height 19
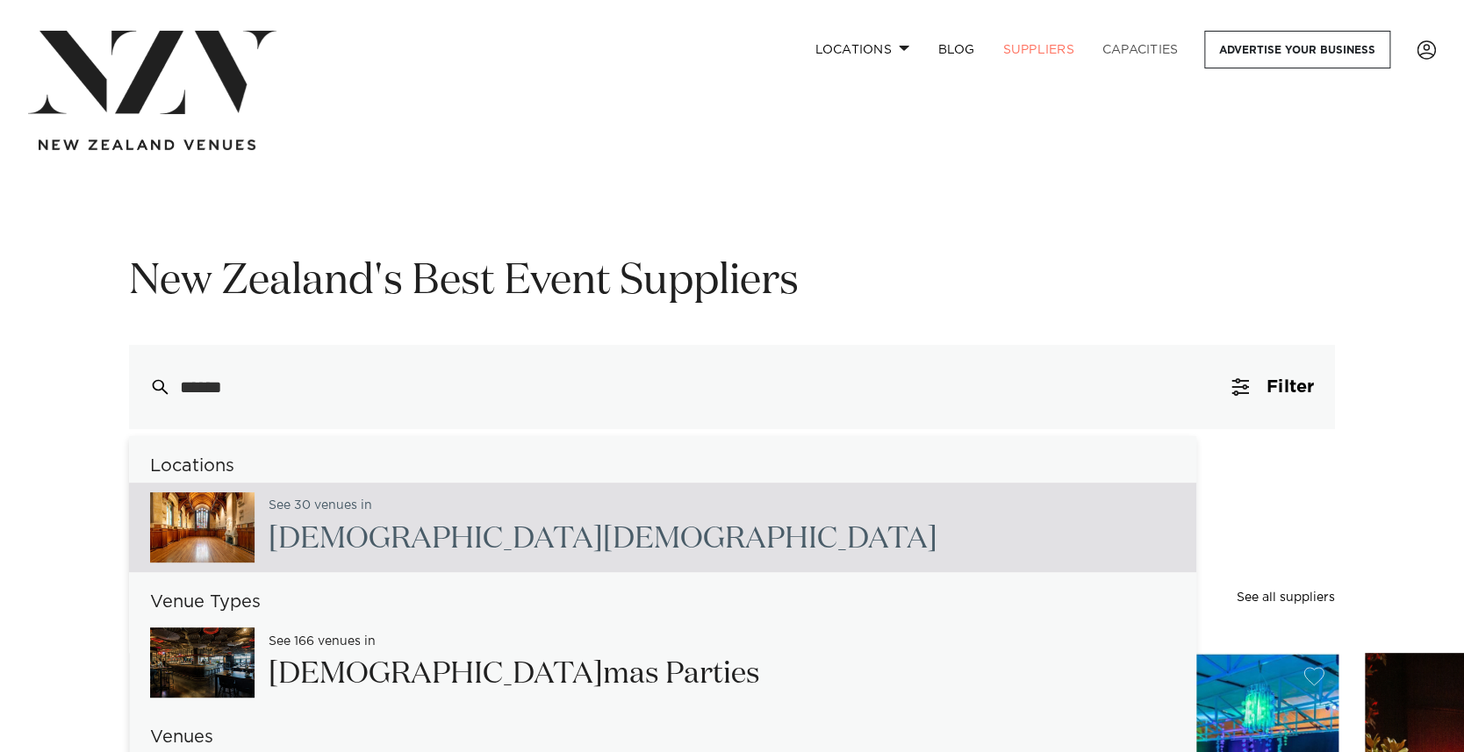
type input "******"
click at [1121, 52] on link "Capacities" at bounding box center [1140, 50] width 104 height 38
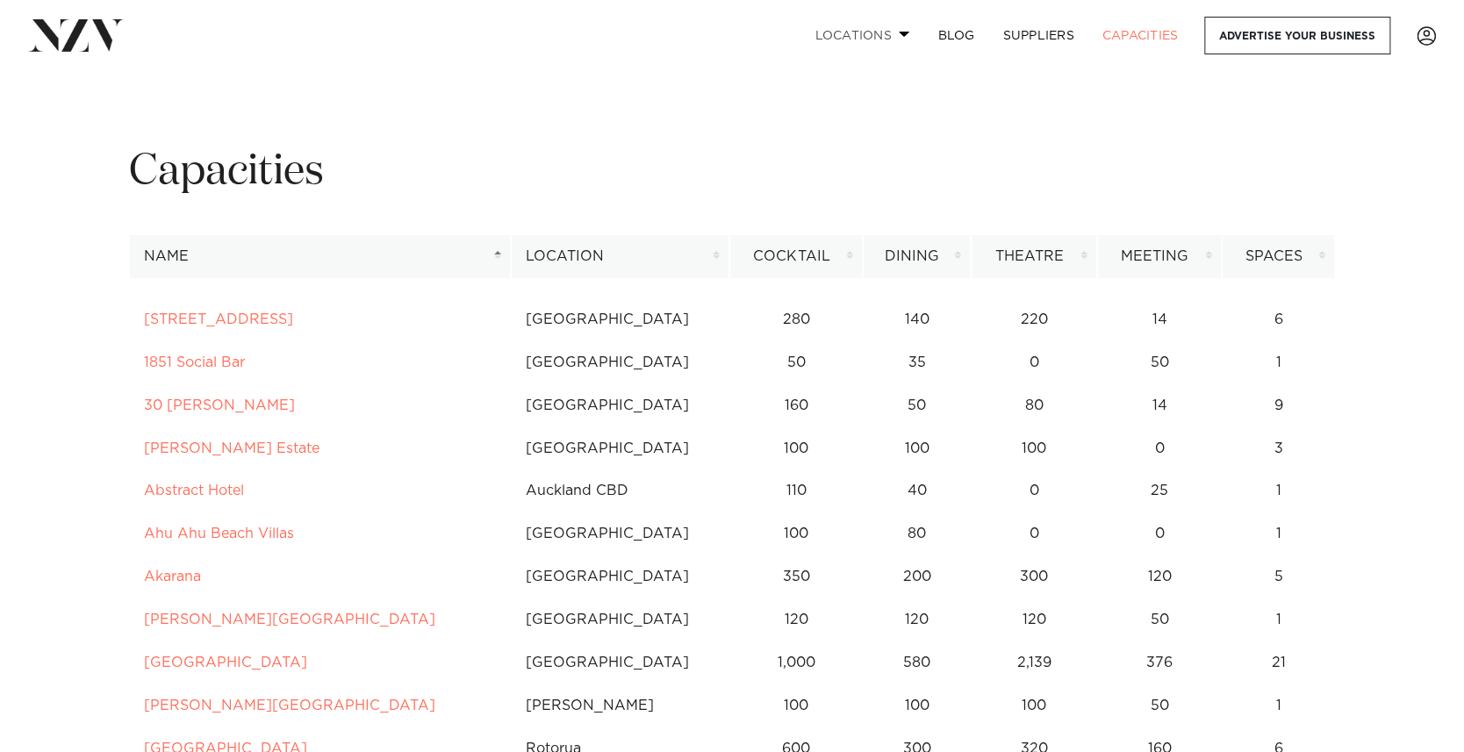
click at [900, 34] on span at bounding box center [904, 34] width 11 height 6
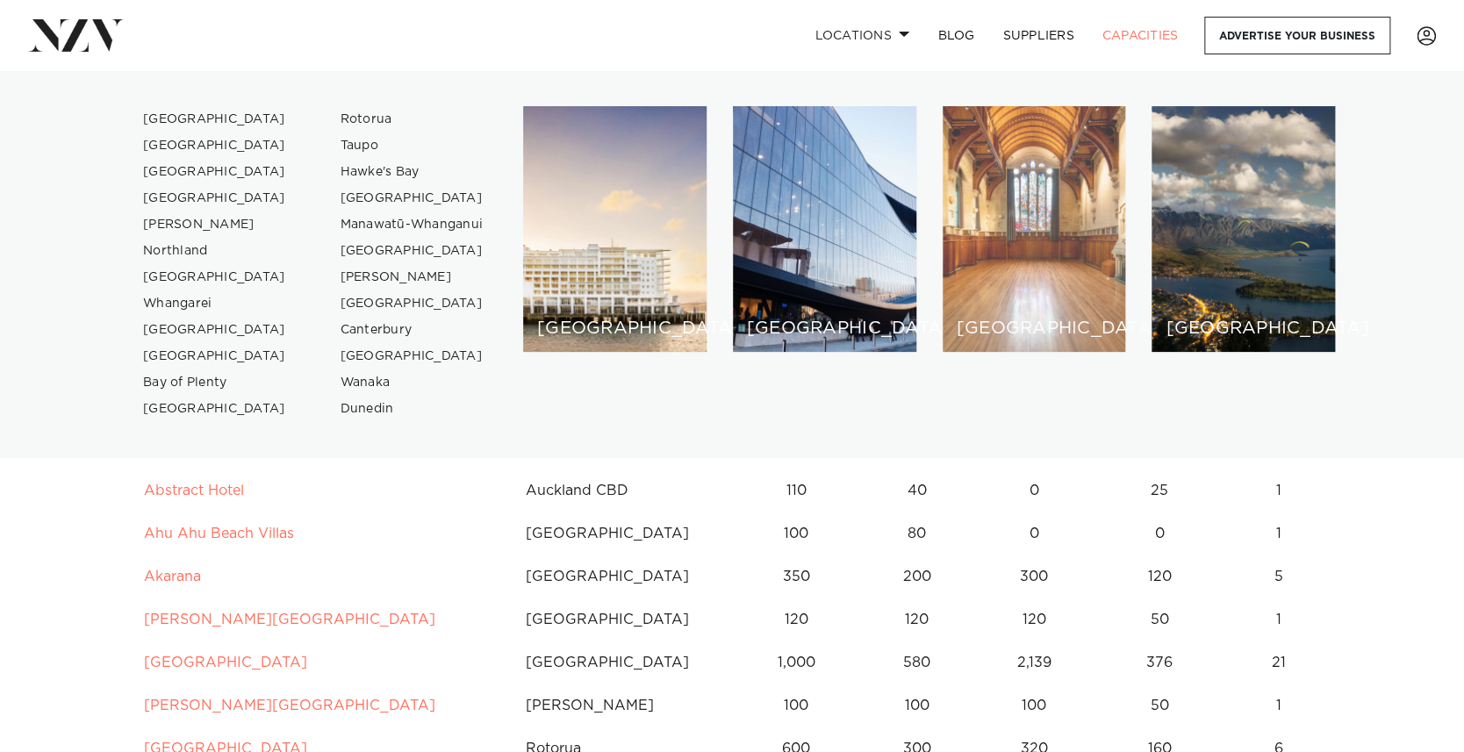
click at [1024, 257] on div "[GEOGRAPHIC_DATA]" at bounding box center [1033, 229] width 183 height 246
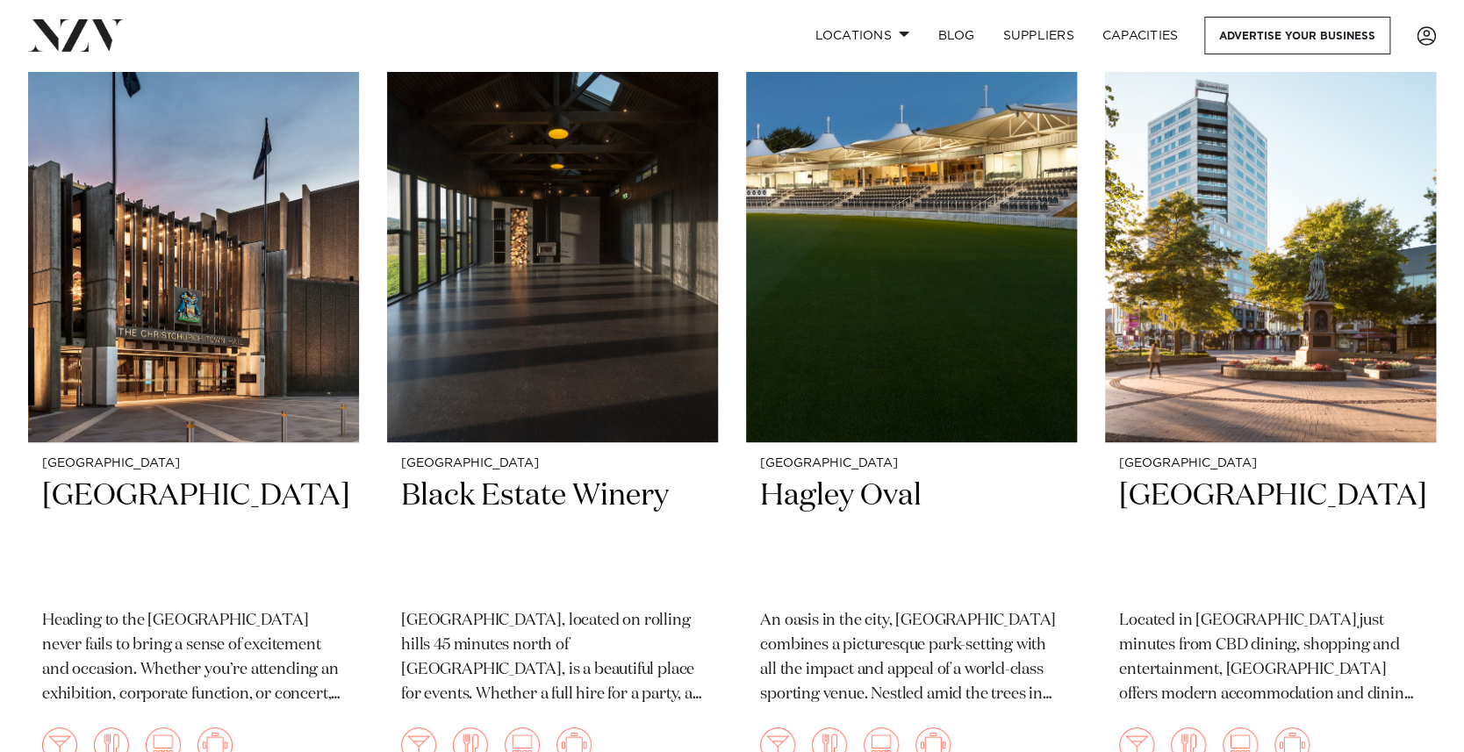
scroll to position [3271, 0]
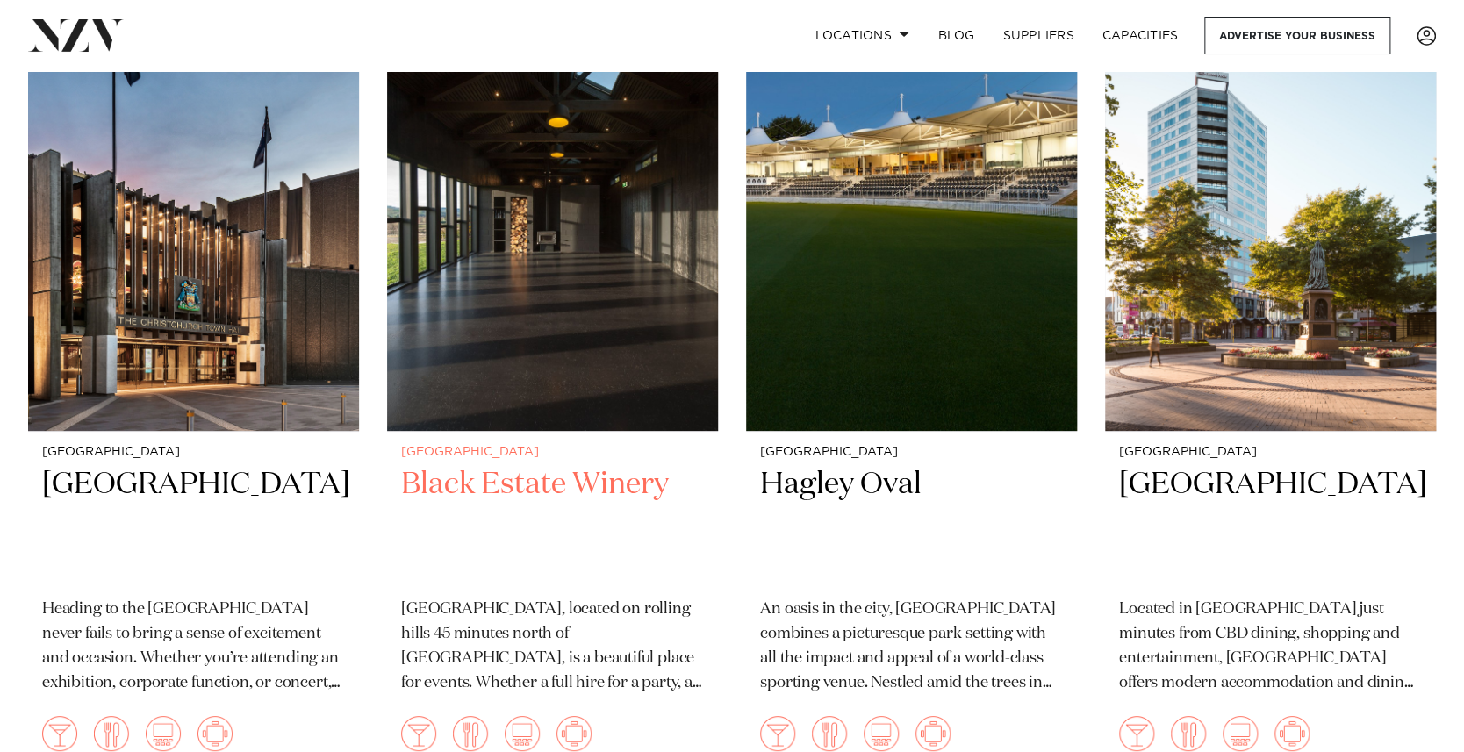
click at [498, 483] on h2 "Black Estate Winery" at bounding box center [552, 524] width 303 height 118
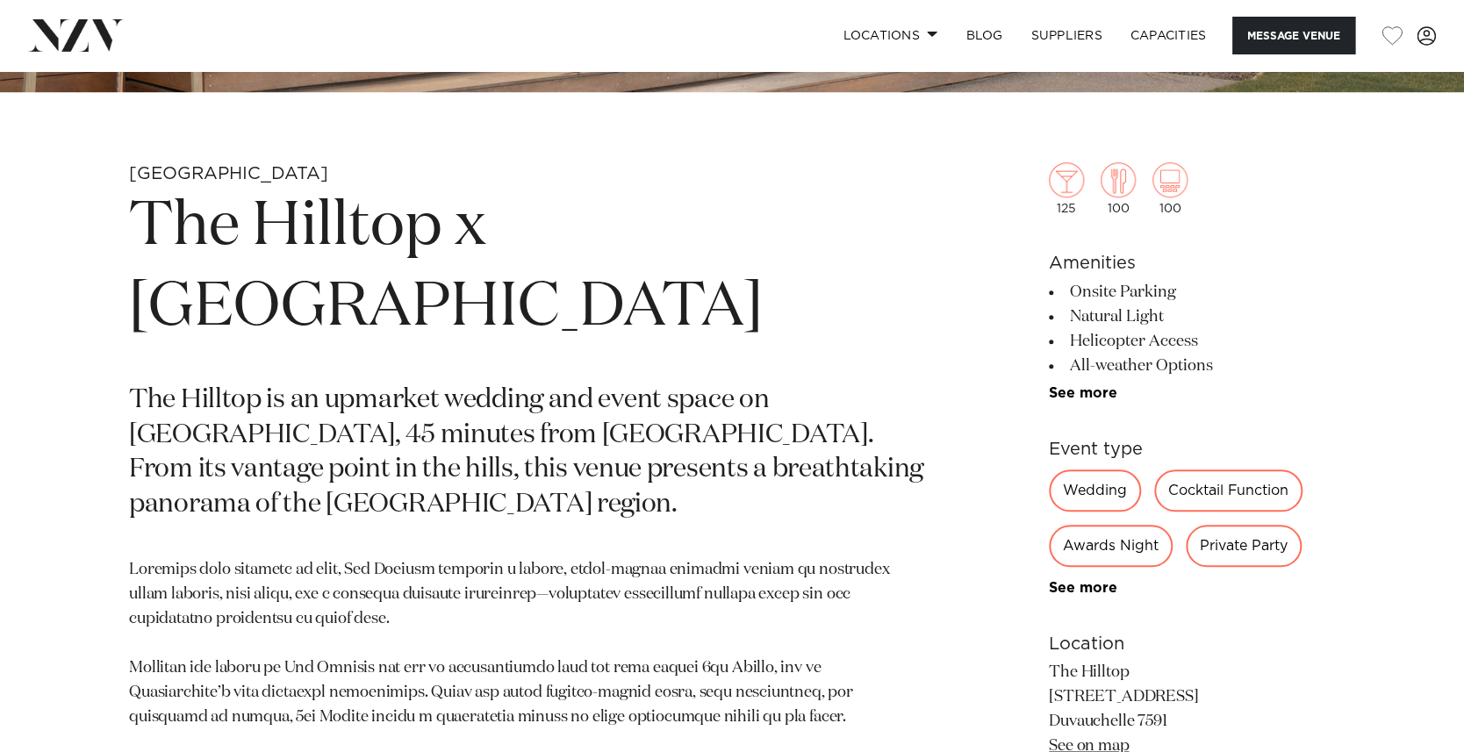
scroll to position [677, 0]
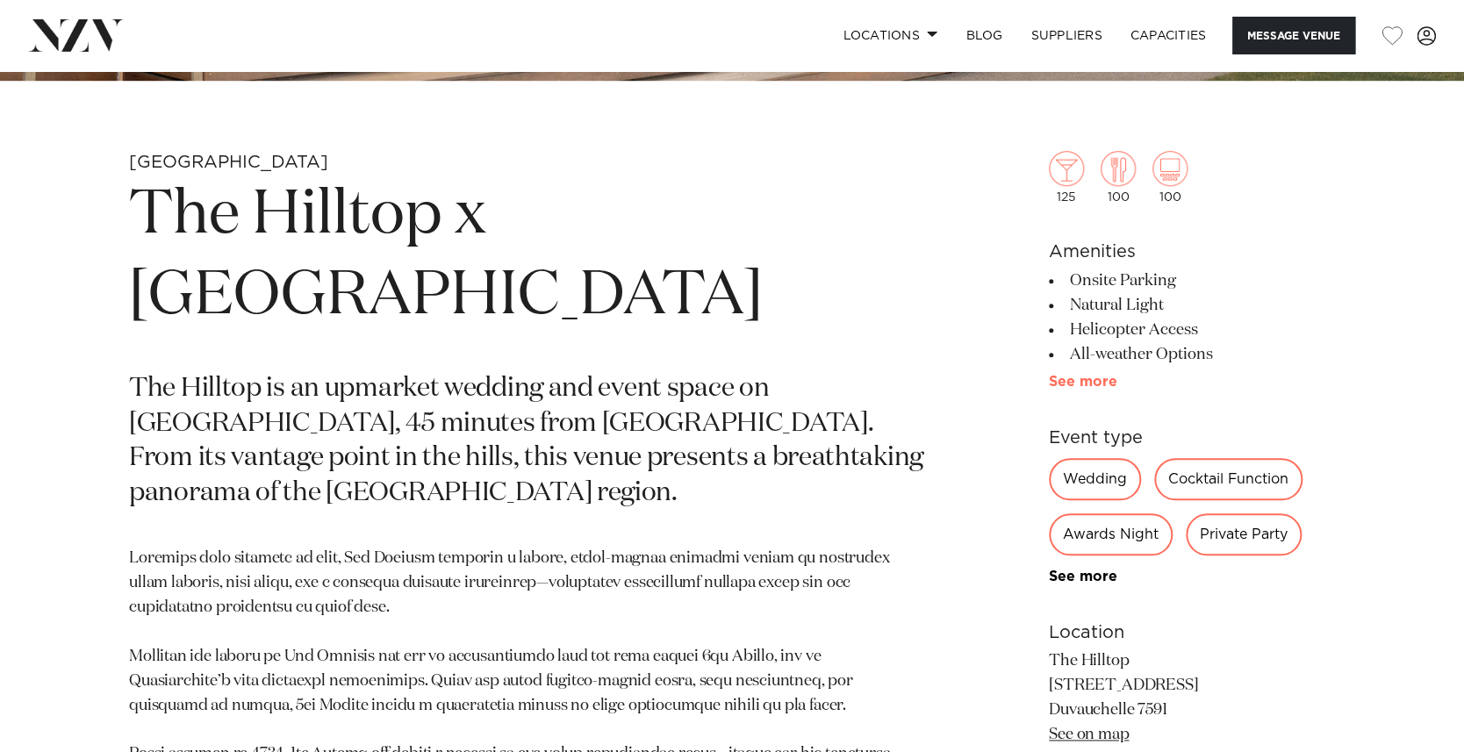
click at [1076, 380] on link "See more" at bounding box center [1117, 382] width 137 height 14
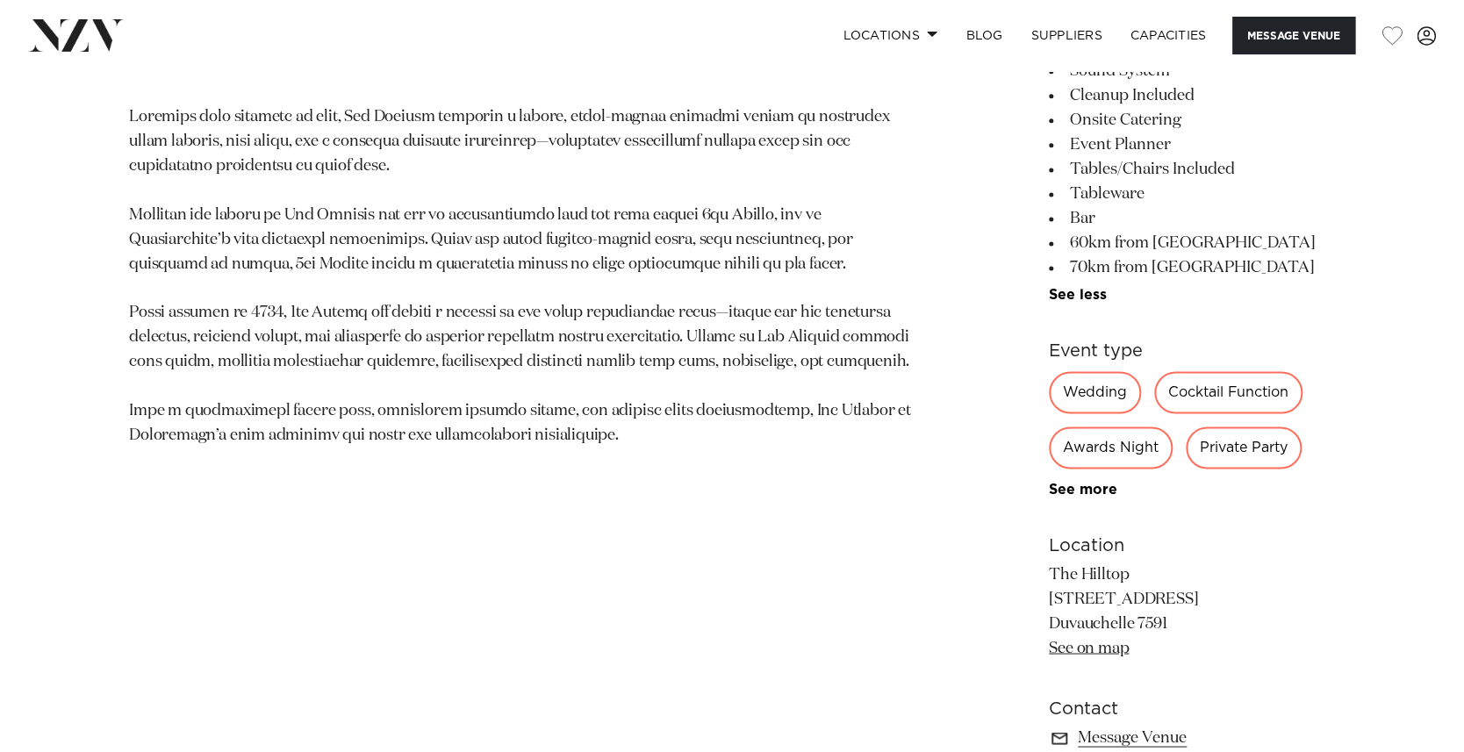
scroll to position [1128, 0]
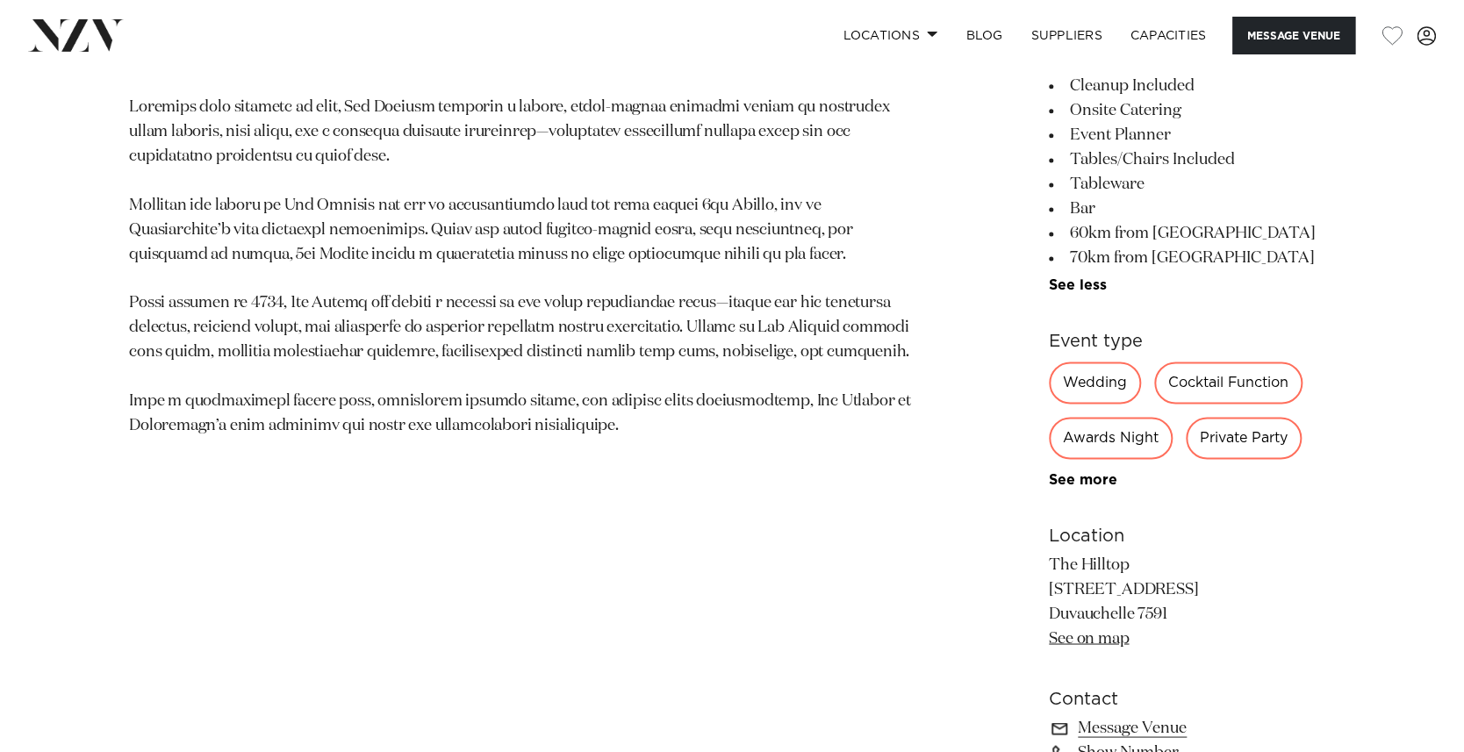
click at [1114, 387] on div "Wedding" at bounding box center [1095, 383] width 92 height 42
click at [1111, 379] on div "Wedding" at bounding box center [1095, 383] width 92 height 42
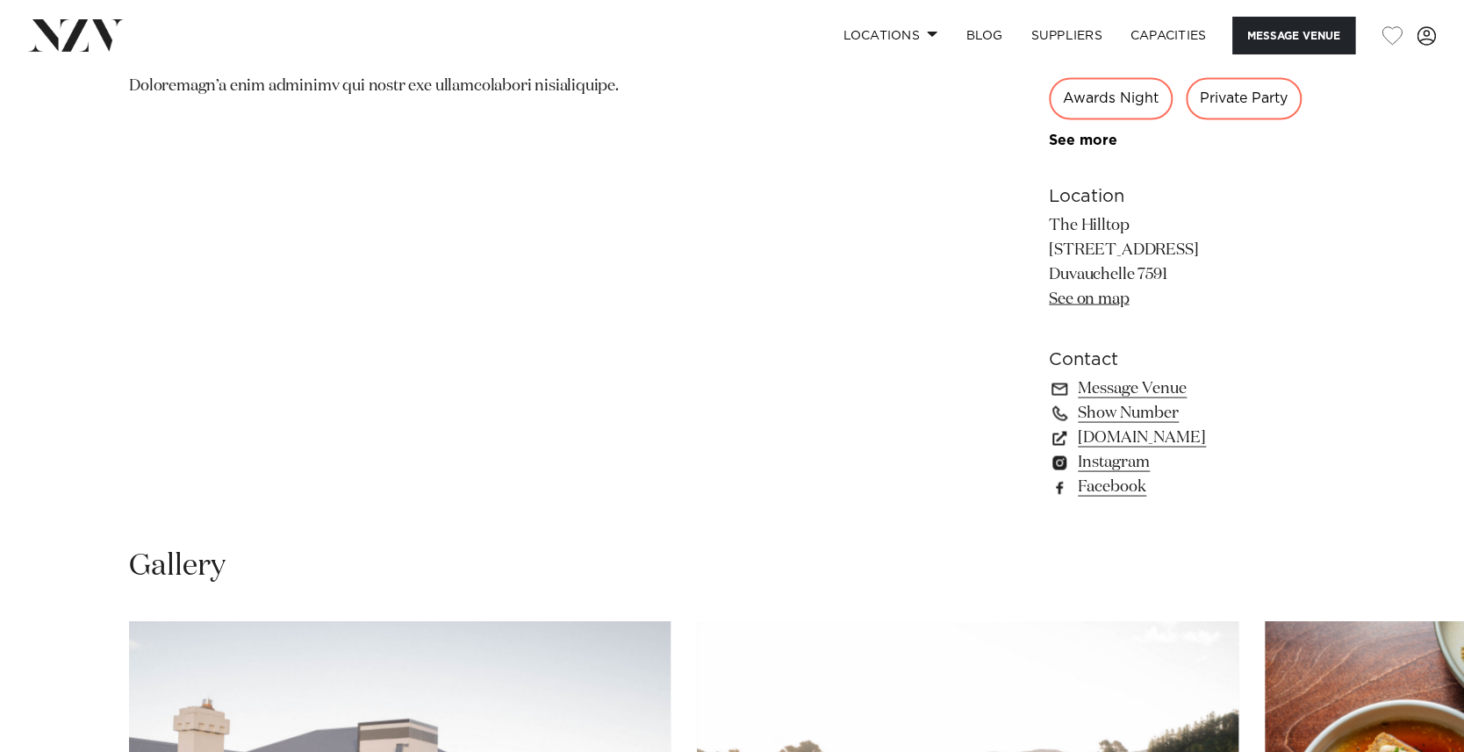
scroll to position [1465, 0]
